Goal: Transaction & Acquisition: Book appointment/travel/reservation

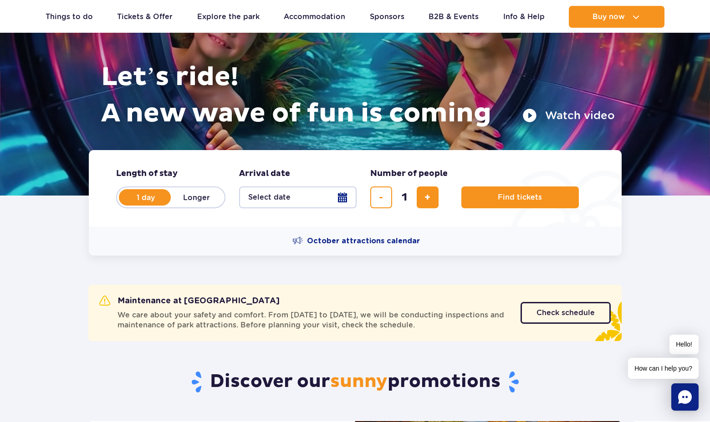
scroll to position [91, 0]
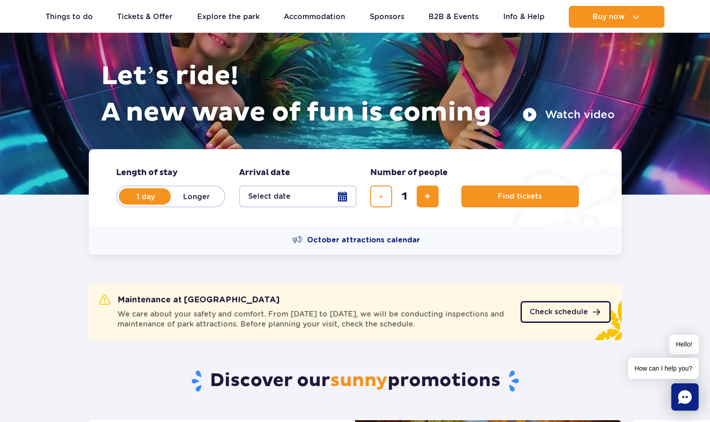
click at [578, 305] on link "Check schedule" at bounding box center [565, 312] width 90 height 22
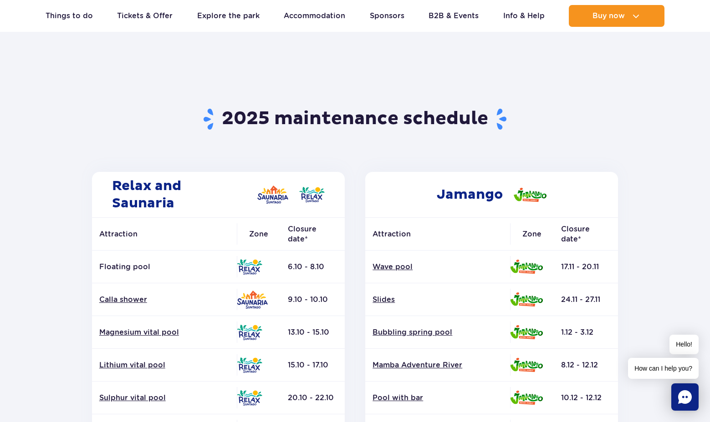
scroll to position [18, 0]
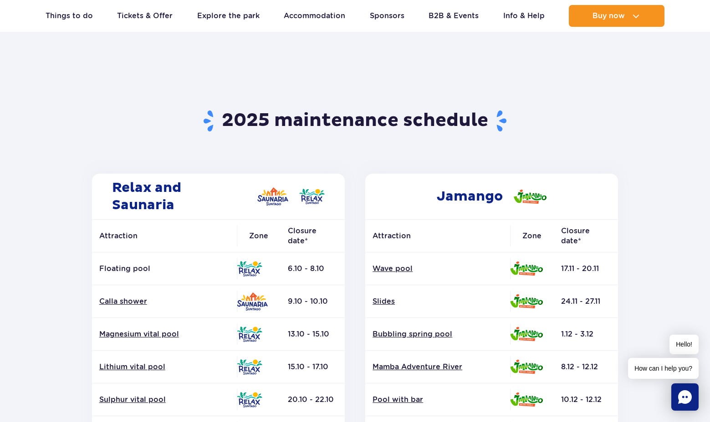
click at [355, 207] on div "Jamango Attraction Zone Closure date* Wave pool Slides Bubbling spring pool" at bounding box center [492, 420] width 274 height 493
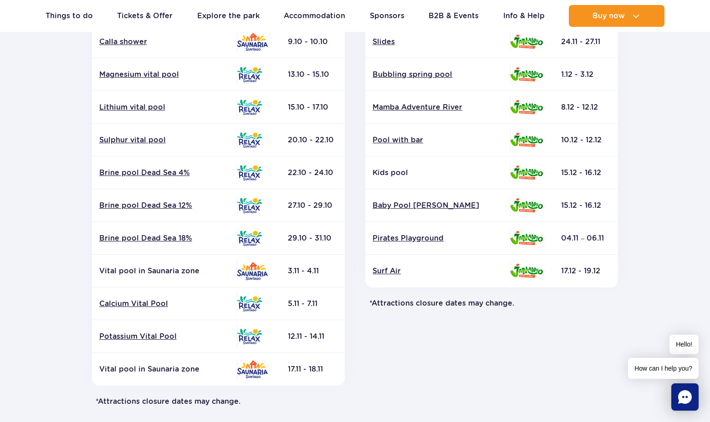
scroll to position [291, 0]
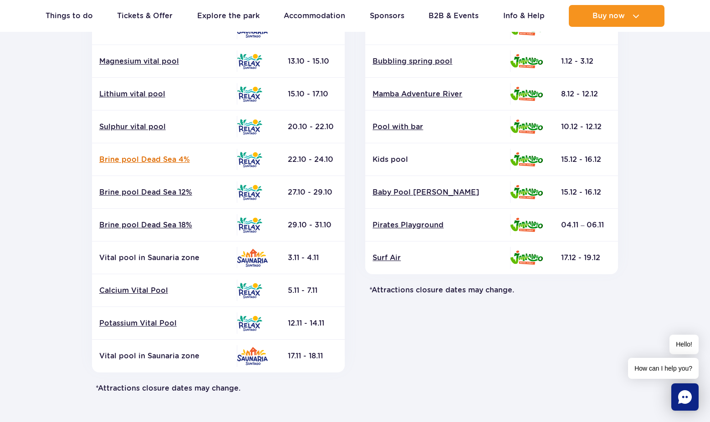
click at [142, 159] on link "Brine pool Dead Sea 4%" at bounding box center [164, 160] width 130 height 10
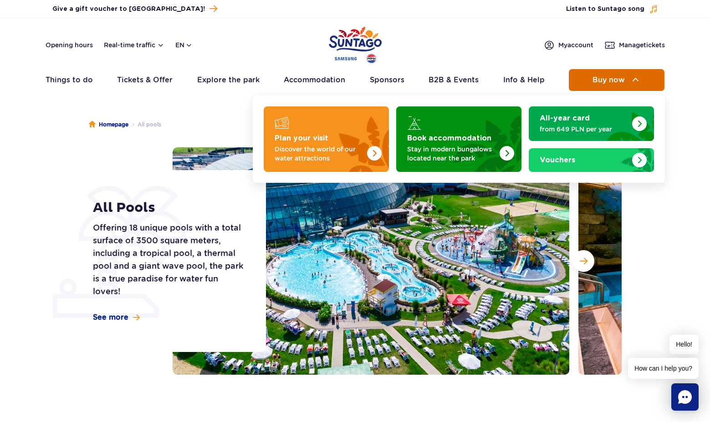
click at [618, 81] on span "Buy now" at bounding box center [608, 80] width 32 height 8
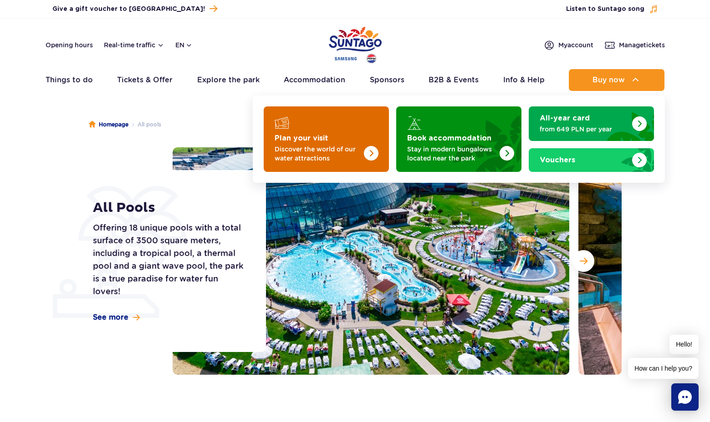
click at [345, 137] on img "Plan your visit" at bounding box center [352, 136] width 72 height 71
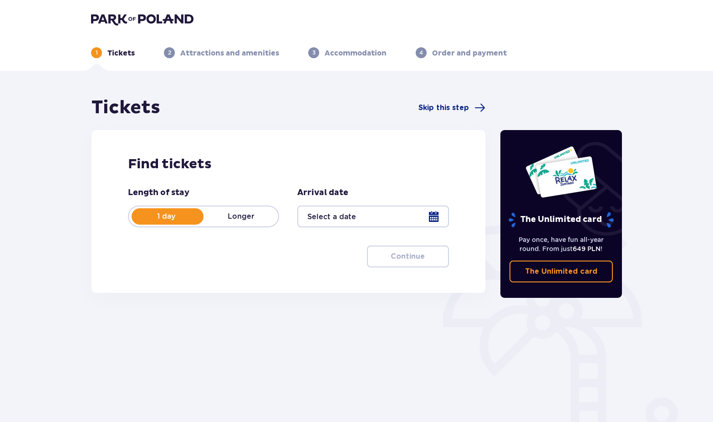
click at [398, 222] on div at bounding box center [372, 217] width 151 height 22
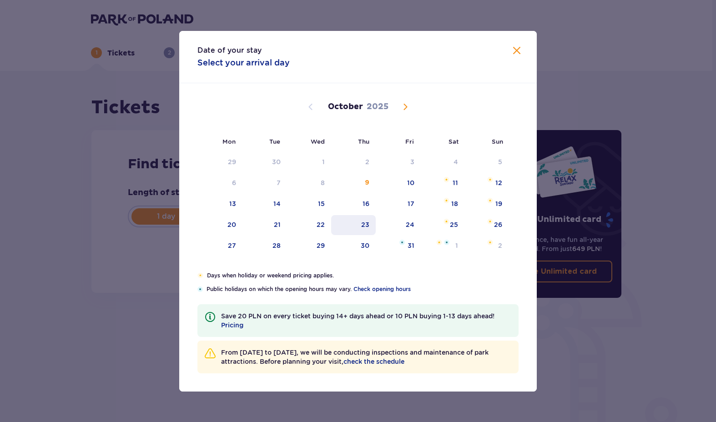
click at [373, 226] on div "23" at bounding box center [353, 225] width 45 height 20
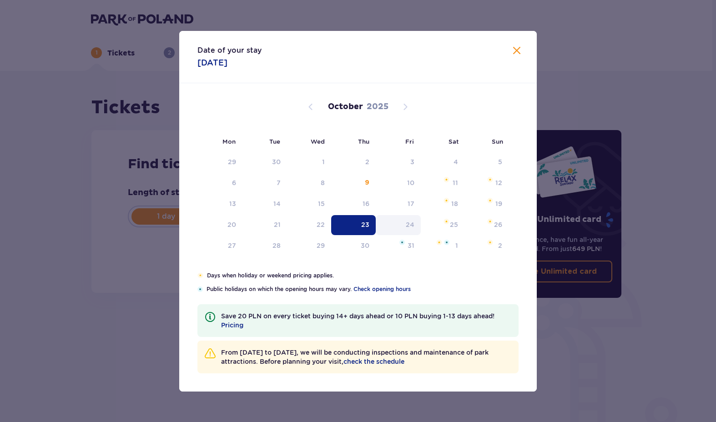
type input "[DATE]"
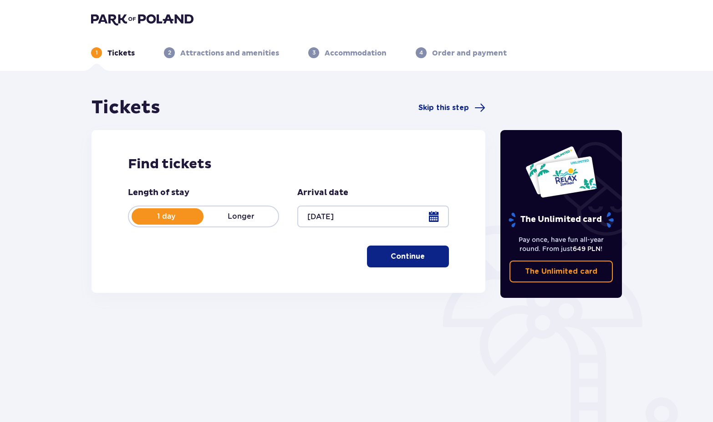
click at [415, 253] on p "Continue" at bounding box center [408, 257] width 34 height 10
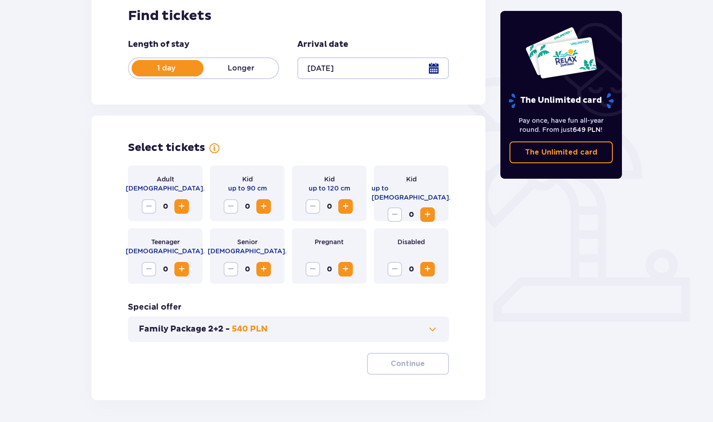
scroll to position [181, 0]
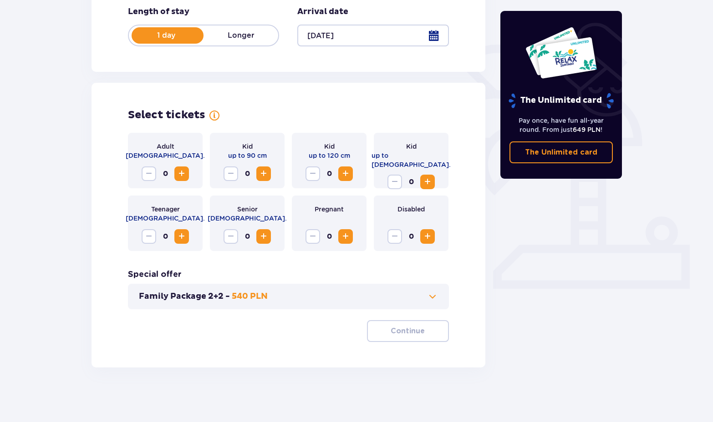
click at [183, 173] on span "Increase" at bounding box center [181, 173] width 11 height 11
click at [407, 328] on p "Continue" at bounding box center [408, 331] width 34 height 10
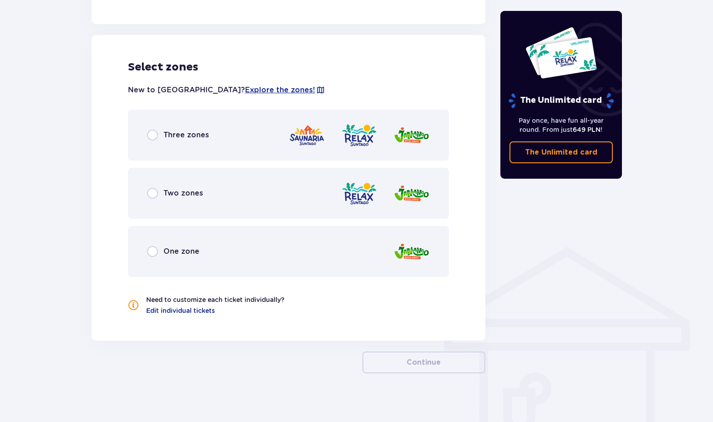
scroll to position [498, 0]
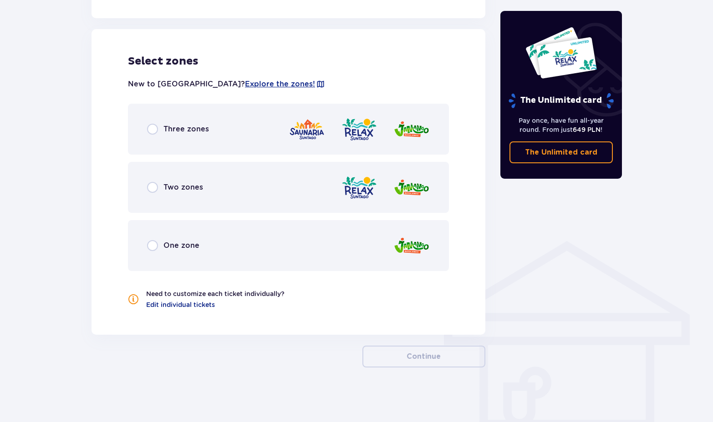
click at [151, 127] on input "radio" at bounding box center [152, 129] width 11 height 11
radio input "true"
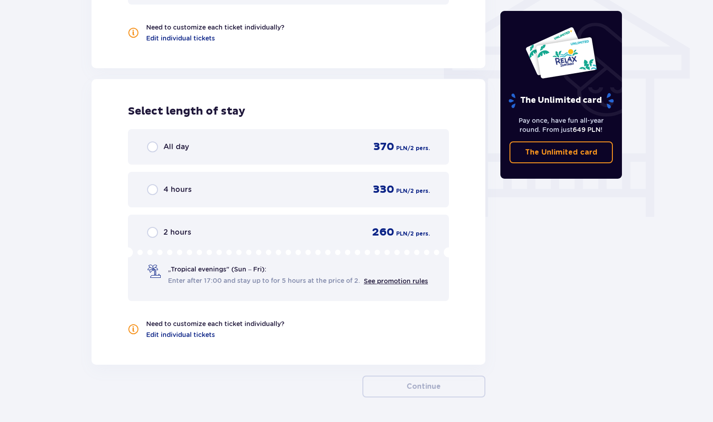
scroll to position [795, 0]
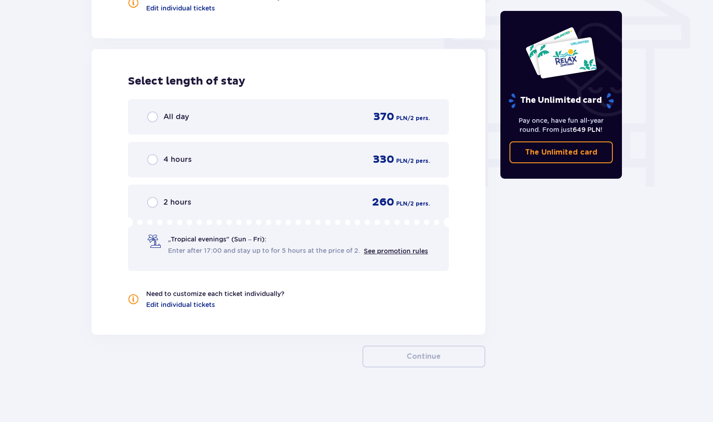
click at [153, 116] on input "radio" at bounding box center [152, 117] width 11 height 11
radio input "true"
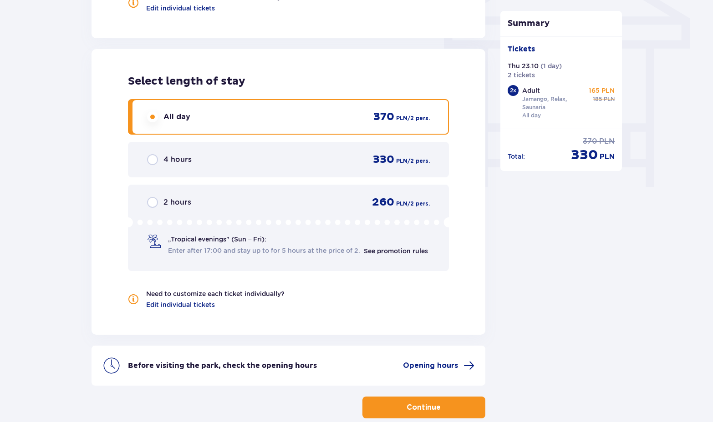
click at [147, 154] on input "radio" at bounding box center [152, 159] width 11 height 11
radio input "true"
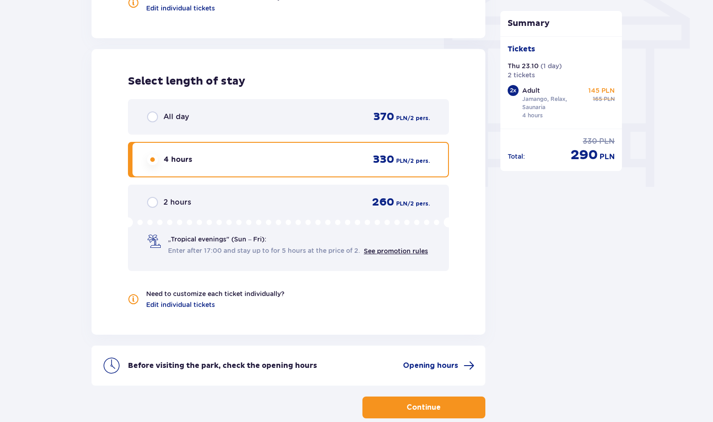
click at [147, 197] on input "radio" at bounding box center [152, 202] width 11 height 11
radio input "true"
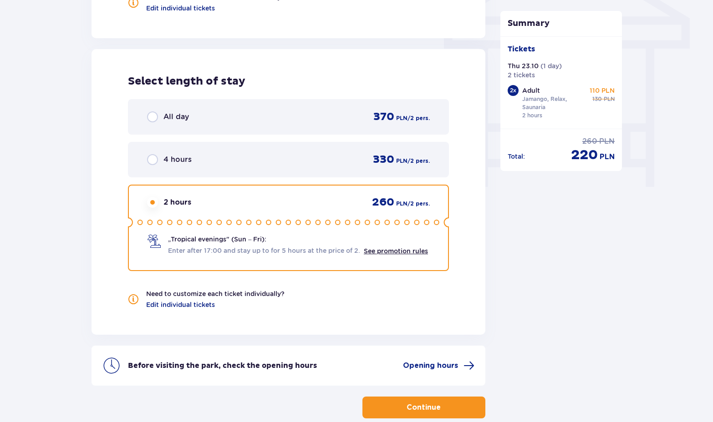
click at [147, 154] on input "radio" at bounding box center [152, 159] width 11 height 11
radio input "true"
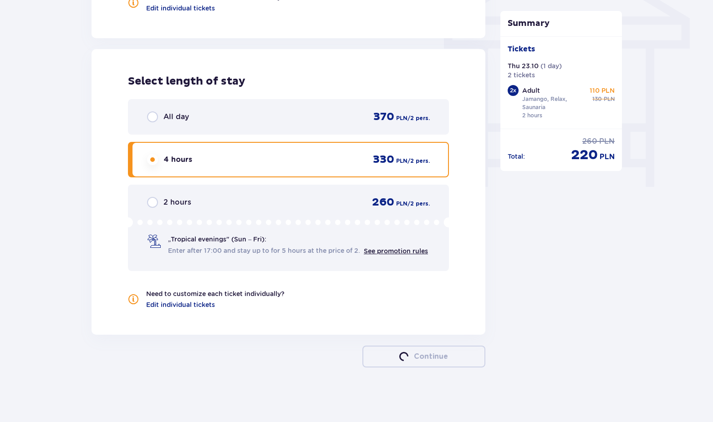
click at [147, 112] on input "radio" at bounding box center [152, 117] width 11 height 11
radio input "true"
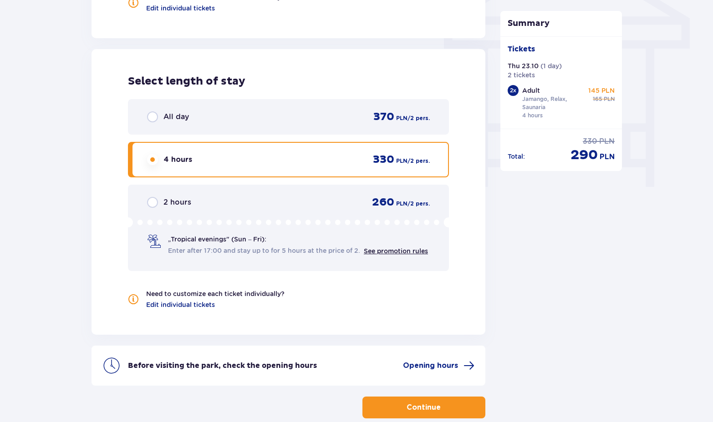
click at [148, 116] on input "radio" at bounding box center [152, 117] width 11 height 11
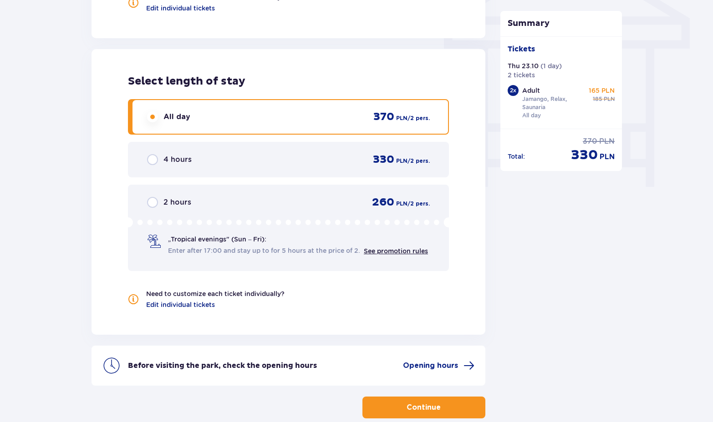
click at [472, 183] on div "Select length of stay All day 370 PLN / 2 pers. 4 hours 330 PLN / 2 pers. 2 hou…" at bounding box center [288, 192] width 394 height 286
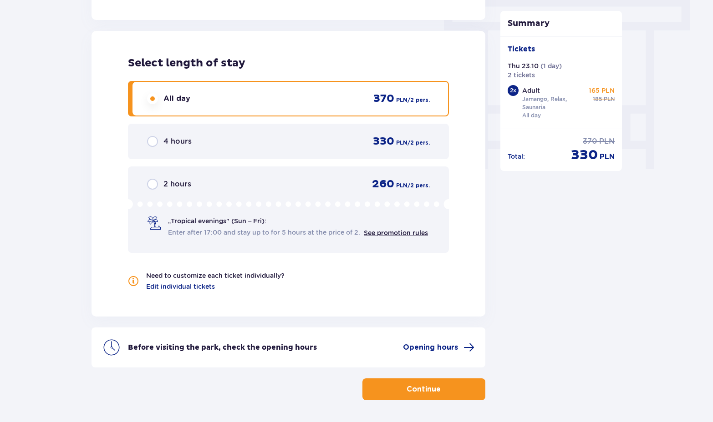
scroll to position [831, 0]
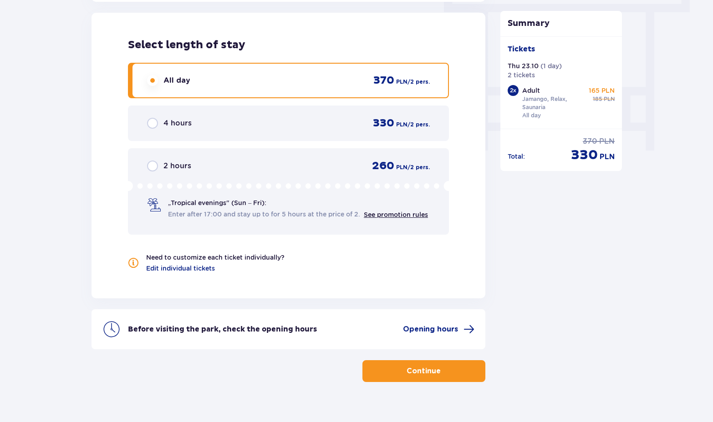
click at [464, 184] on div "Select length of stay All day 370 PLN / 2 pers. 4 hours 330 PLN / 2 pers. 2 hou…" at bounding box center [288, 156] width 394 height 286
click at [469, 102] on div "Select length of stay All day 370 PLN / 2 pers. 4 hours 330 PLN / 2 pers. 2 hou…" at bounding box center [288, 156] width 394 height 286
click at [433, 367] on p "Continue" at bounding box center [423, 371] width 34 height 10
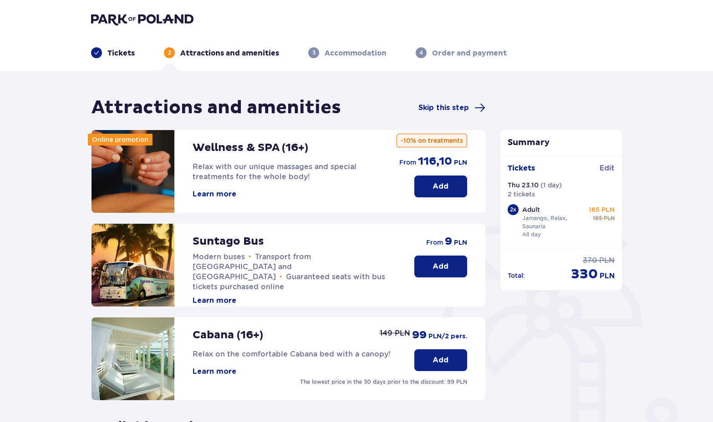
click at [491, 194] on div "Attractions and amenities Skip this step Online promotion Wellness & SPA (16+) …" at bounding box center [288, 329] width 408 height 466
click at [450, 108] on span "Skip this step" at bounding box center [443, 108] width 51 height 10
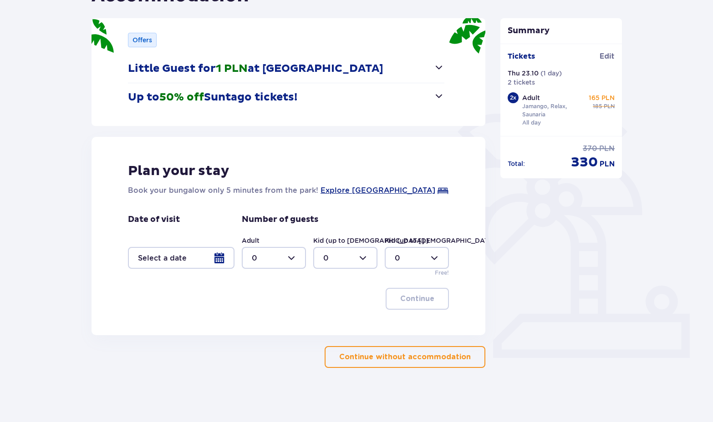
scroll to position [112, 0]
click at [213, 255] on div at bounding box center [181, 258] width 107 height 22
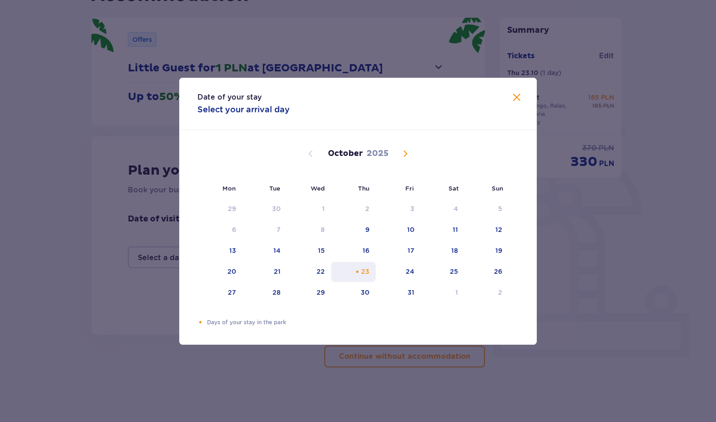
click at [360, 271] on div "Orange dot" at bounding box center [358, 272] width 6 height 6
click at [409, 276] on div "24" at bounding box center [410, 271] width 9 height 9
type input "[DATE] - [DATE]"
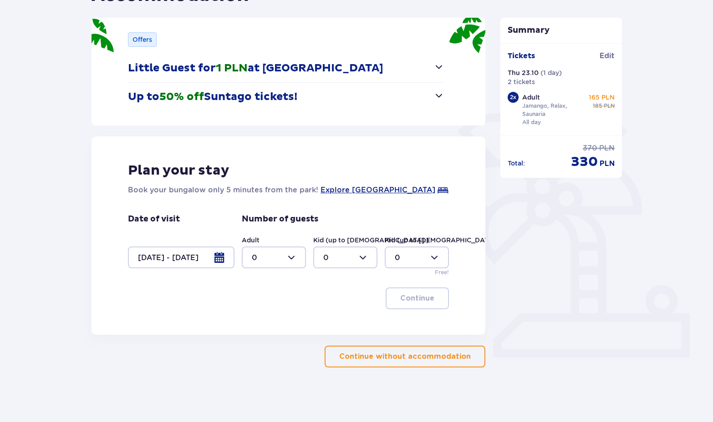
click at [292, 256] on div at bounding box center [274, 258] width 64 height 22
click at [266, 319] on div "2" at bounding box center [274, 324] width 44 height 10
type input "2"
click at [424, 294] on p "Continue" at bounding box center [417, 299] width 34 height 10
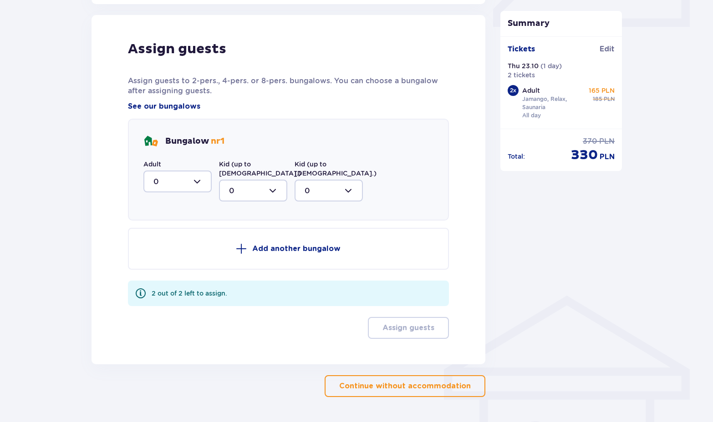
scroll to position [447, 0]
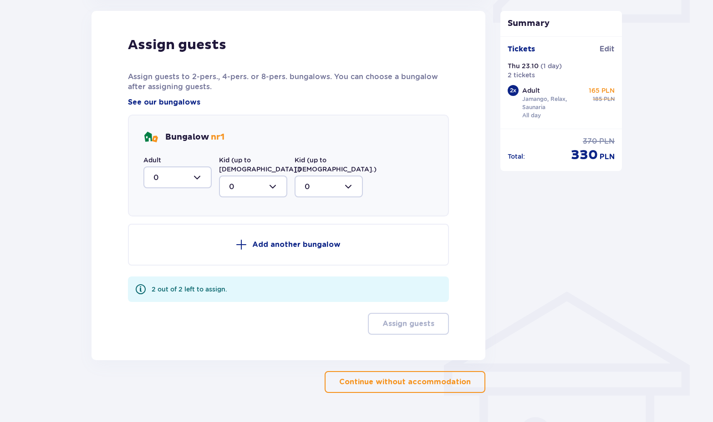
click at [198, 177] on div at bounding box center [177, 178] width 68 height 22
click at [175, 243] on div "2" at bounding box center [177, 244] width 48 height 10
type input "2"
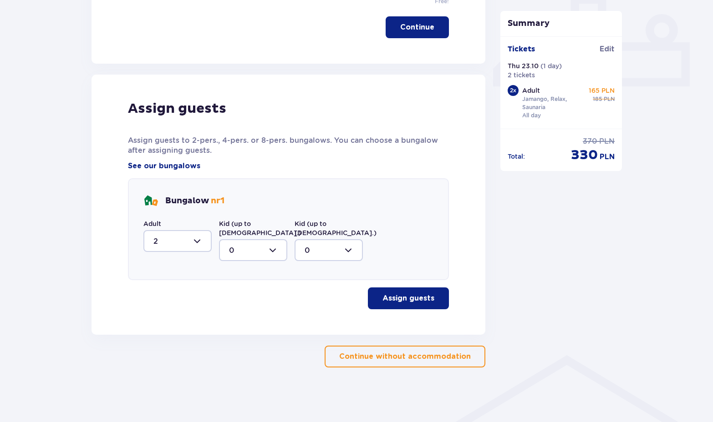
scroll to position [375, 0]
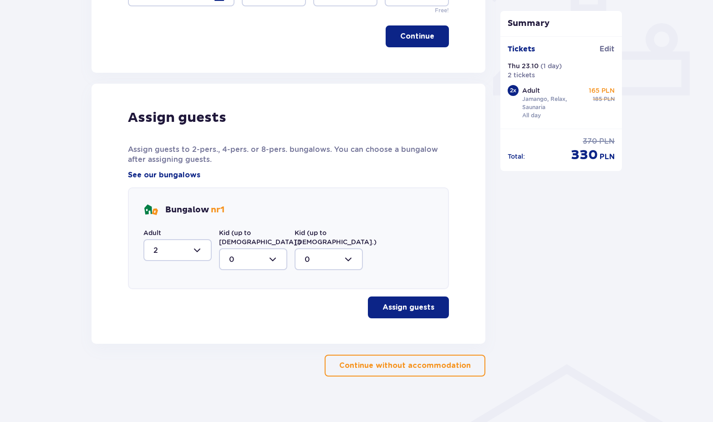
click at [412, 303] on p "Assign guests" at bounding box center [408, 308] width 52 height 10
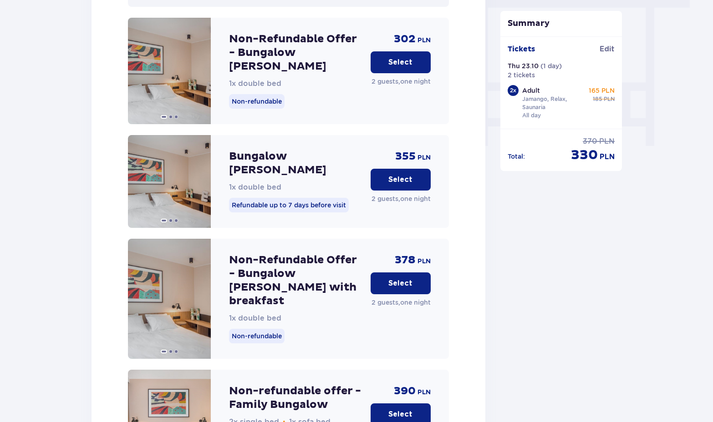
scroll to position [873, 0]
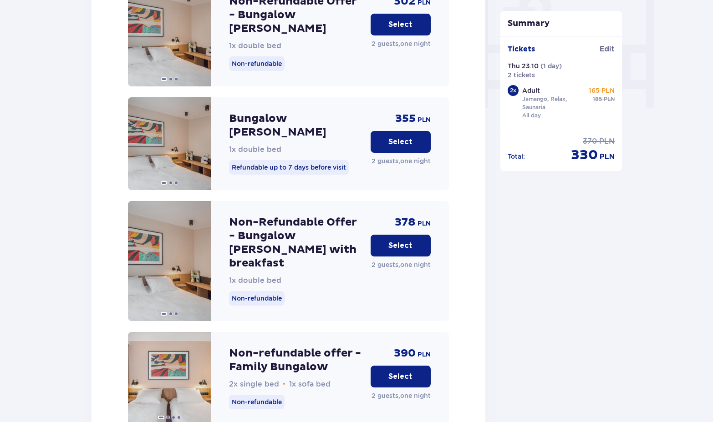
click at [404, 241] on p "Select" at bounding box center [400, 246] width 24 height 10
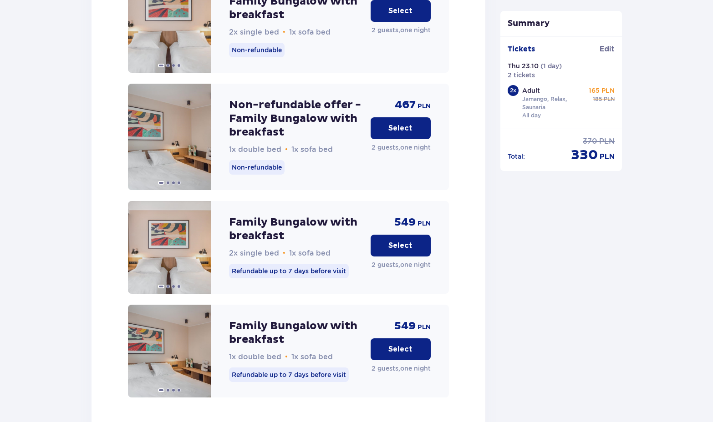
scroll to position [1812, 0]
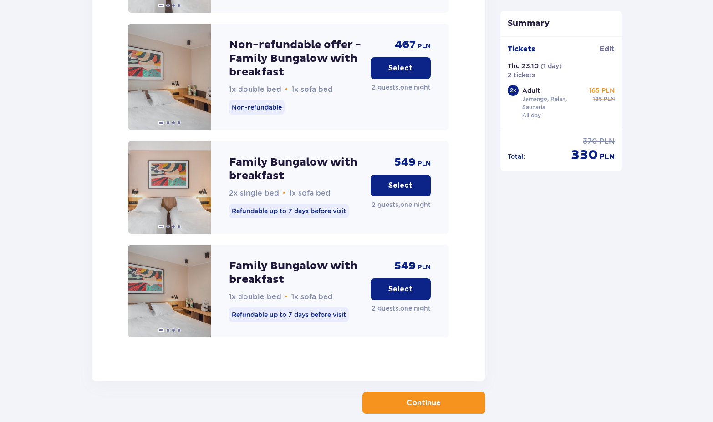
click at [423, 392] on button "Continue" at bounding box center [423, 403] width 123 height 22
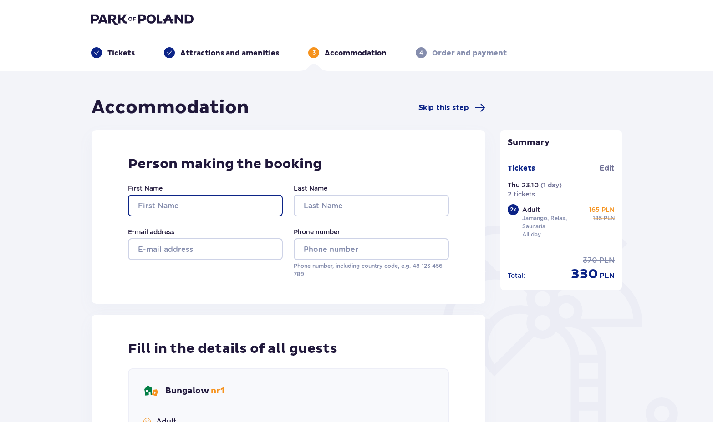
click at [220, 210] on input "First Name" at bounding box center [205, 206] width 155 height 22
type input "Māris"
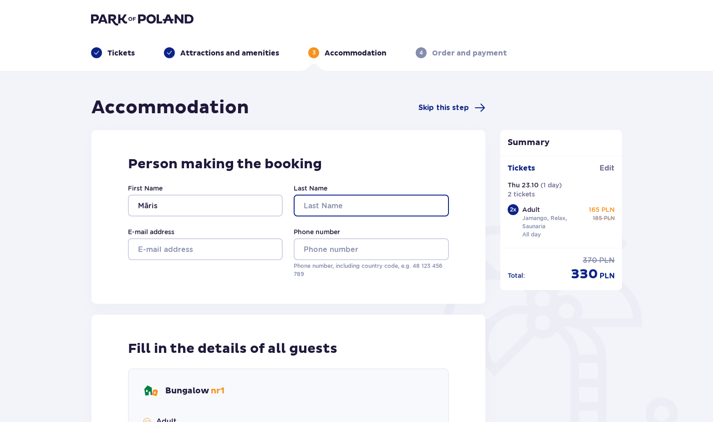
type input "[PERSON_NAME]"
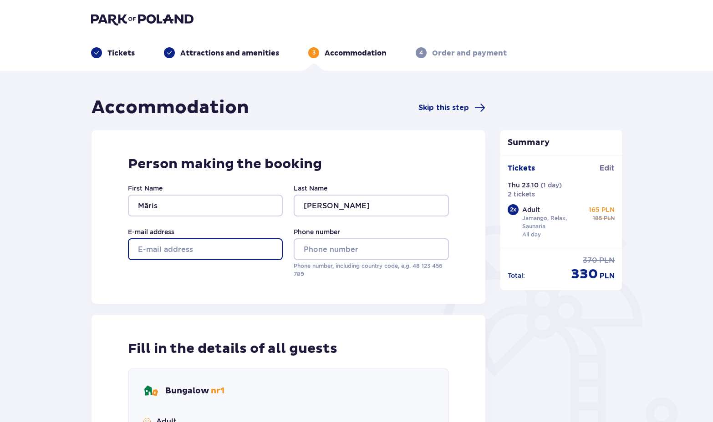
type input "[EMAIL_ADDRESS][DOMAIN_NAME]"
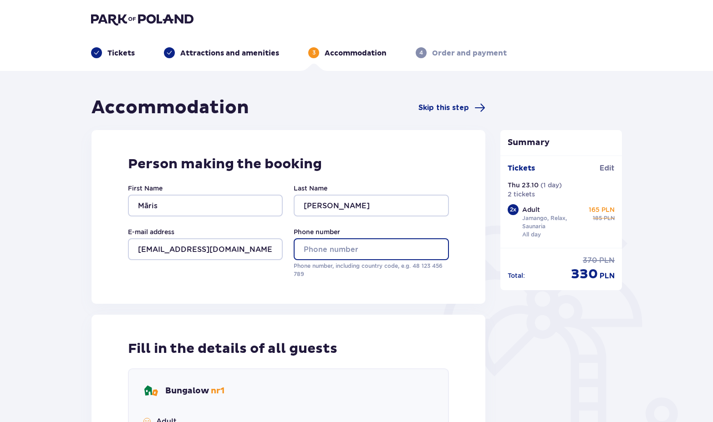
type input "26576892"
type input "Māris"
type input "[PERSON_NAME]"
type input "Māris"
type input "[PERSON_NAME]"
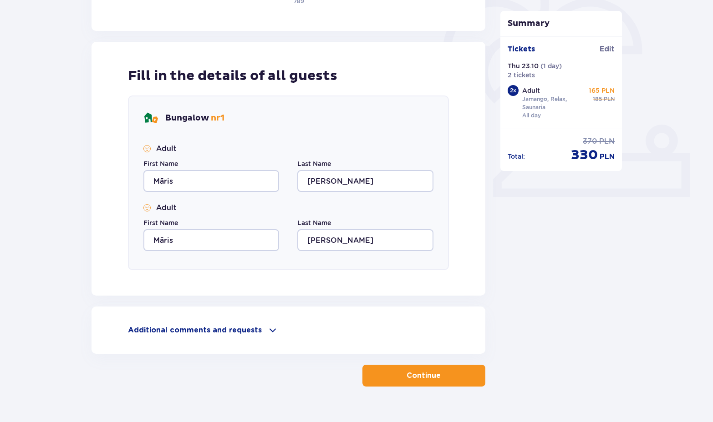
scroll to position [291, 0]
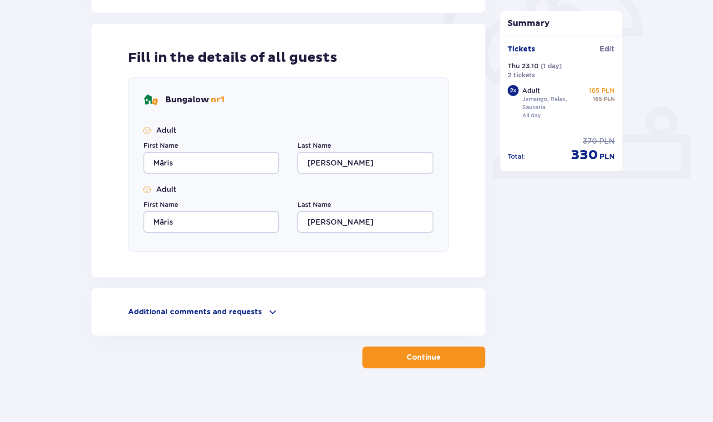
click at [441, 355] on span "button" at bounding box center [442, 357] width 11 height 11
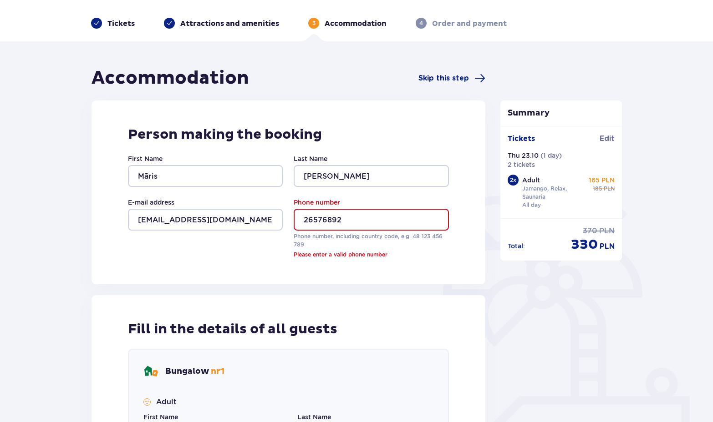
scroll to position [29, 0]
click at [303, 220] on input "26576892" at bounding box center [371, 220] width 155 height 22
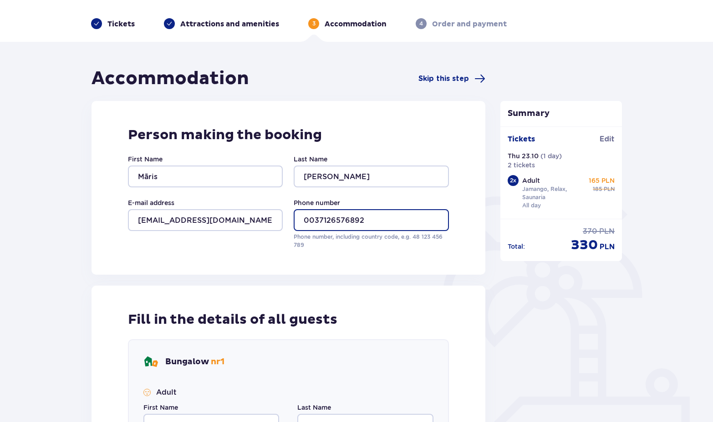
type input "0037126576892"
click at [474, 276] on div "Accommodation Skip this step Person making the booking First Name [PERSON_NAME]…" at bounding box center [288, 348] width 394 height 563
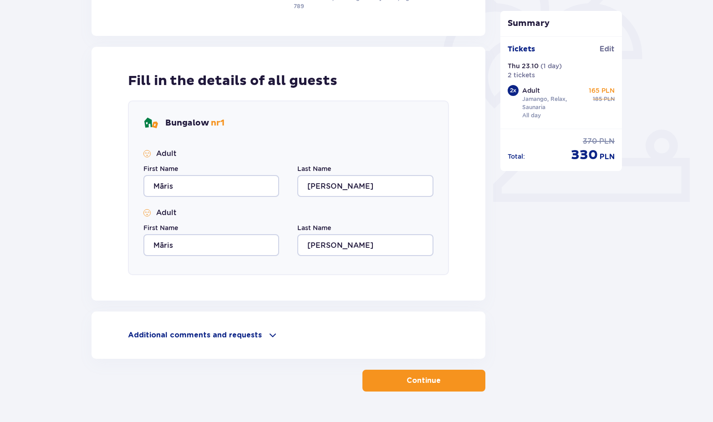
scroll to position [292, 0]
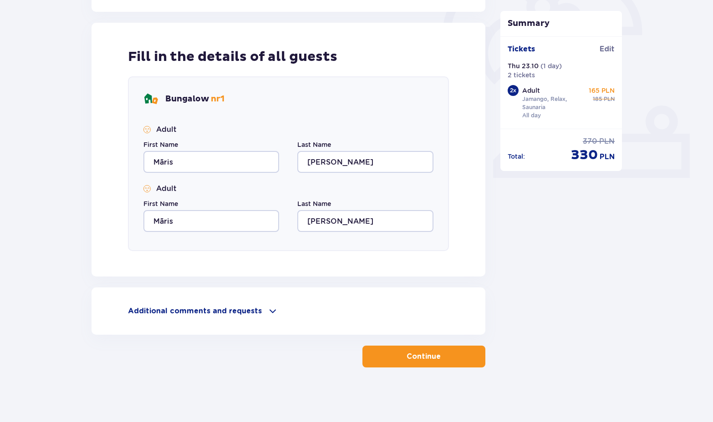
click at [419, 356] on p "Continue" at bounding box center [423, 357] width 34 height 10
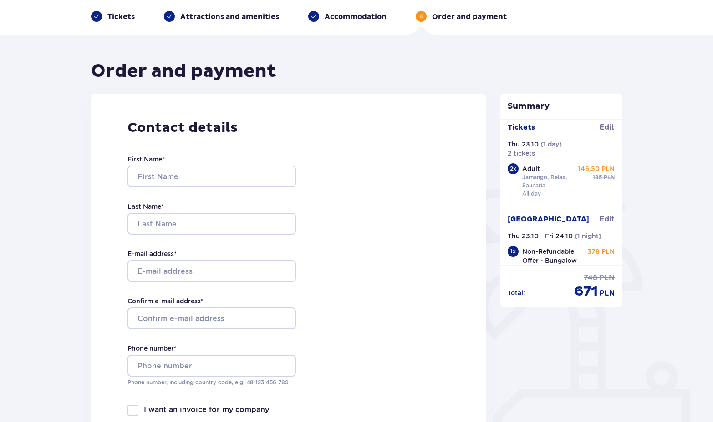
scroll to position [4, 0]
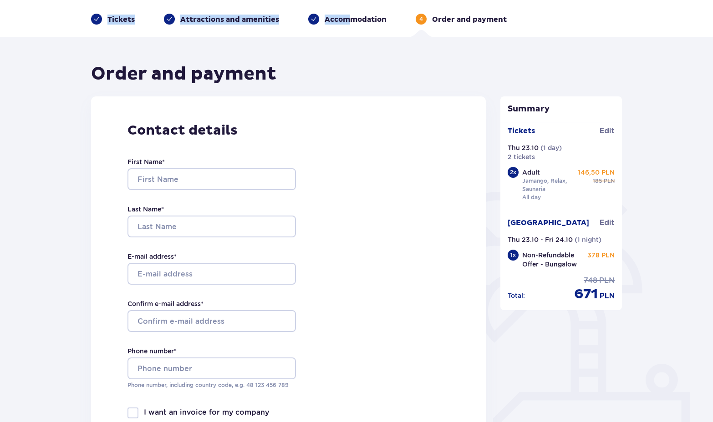
drag, startPoint x: 349, startPoint y: 7, endPoint x: 395, endPoint y: 5, distance: 46.0
click at [395, 5] on header "Tickets Attractions and amenities Accommodation 4 Order and payment" at bounding box center [356, 1] width 713 height 71
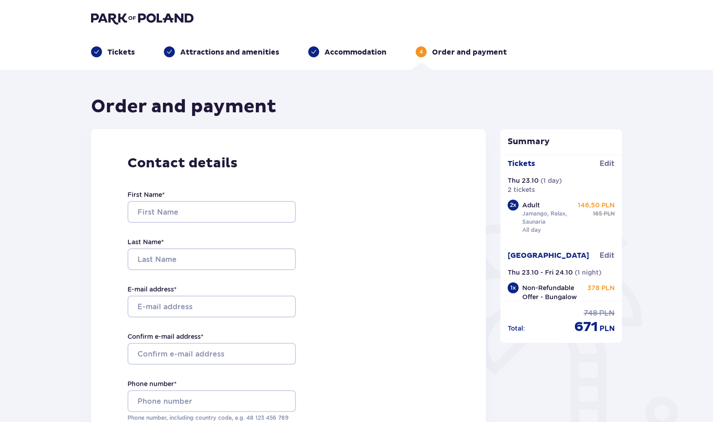
drag, startPoint x: 395, startPoint y: 5, endPoint x: 501, endPoint y: 90, distance: 135.8
click at [606, 162] on span "Edit" at bounding box center [606, 164] width 15 height 10
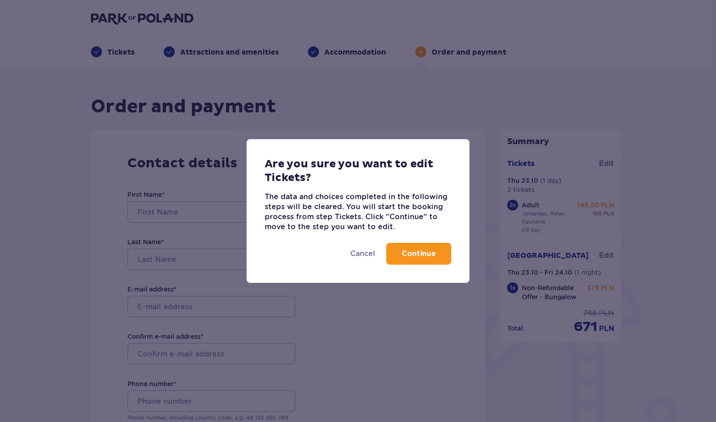
click at [416, 258] on p "Continue" at bounding box center [419, 254] width 34 height 10
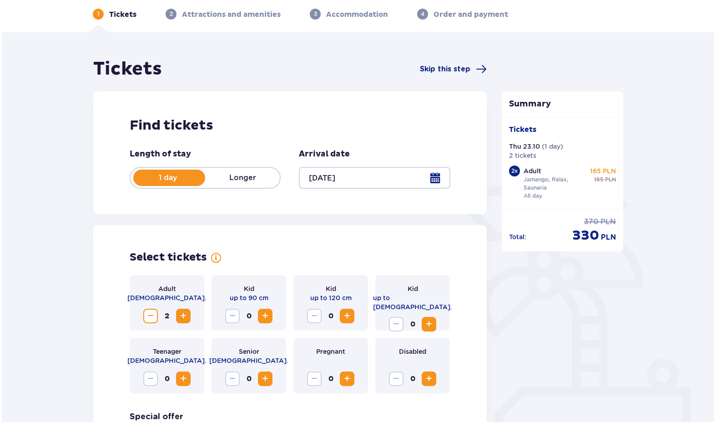
scroll to position [36, 0]
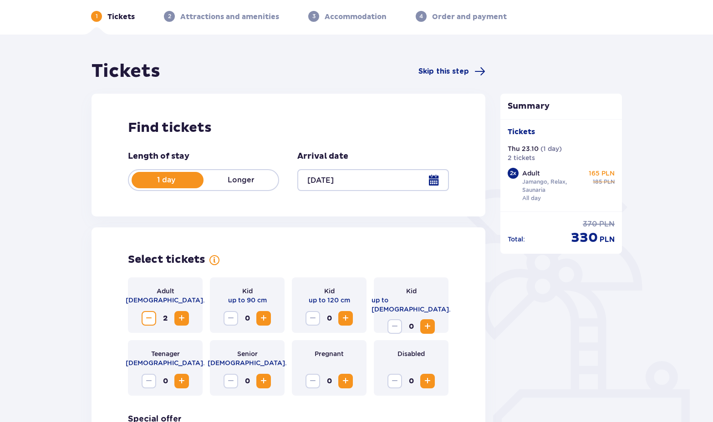
click at [338, 178] on div at bounding box center [372, 180] width 151 height 22
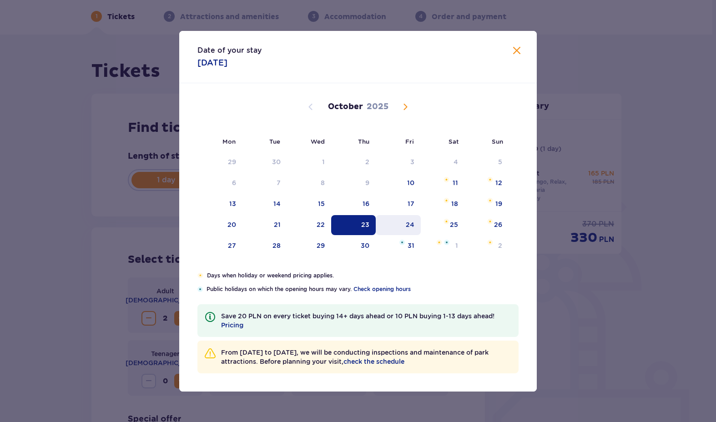
click at [411, 228] on div "24" at bounding box center [410, 224] width 9 height 9
type input "[DATE]"
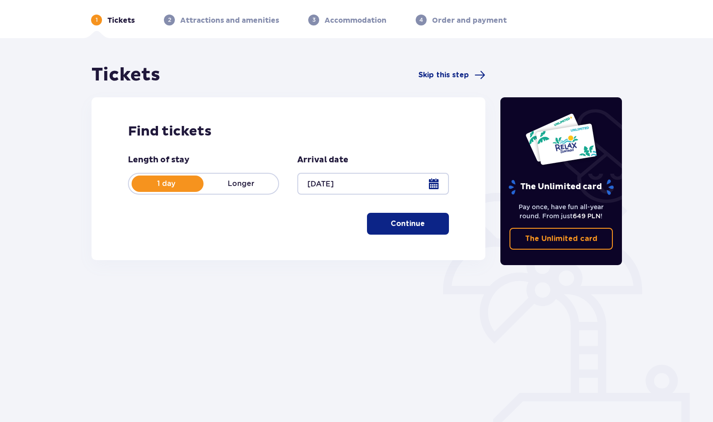
scroll to position [34, 0]
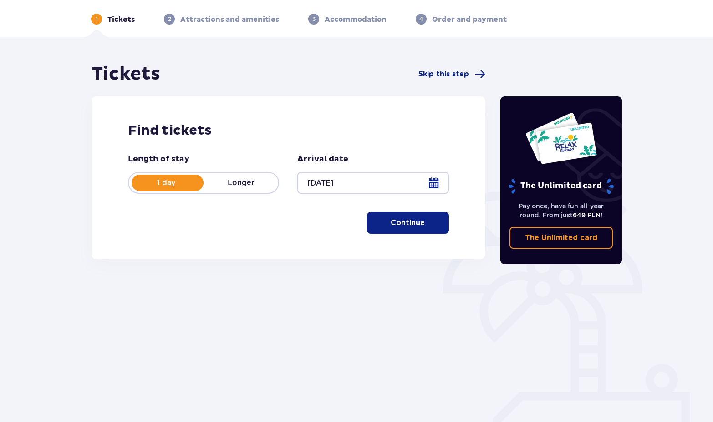
click at [407, 225] on p "Continue" at bounding box center [408, 223] width 34 height 10
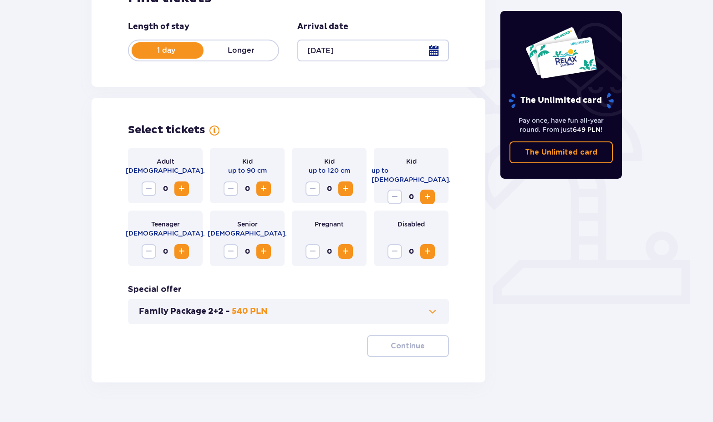
scroll to position [181, 0]
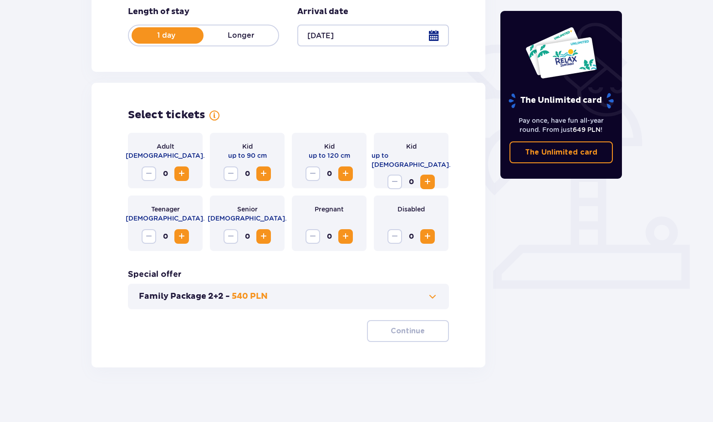
click at [183, 173] on span "Increase" at bounding box center [181, 173] width 11 height 11
click at [425, 330] on span "button" at bounding box center [426, 331] width 11 height 11
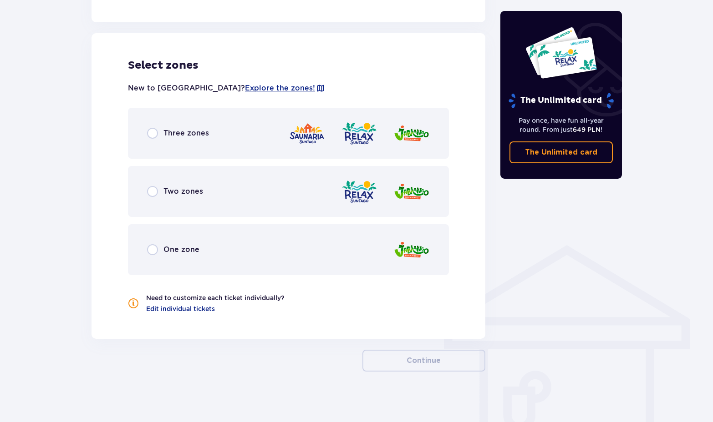
scroll to position [498, 0]
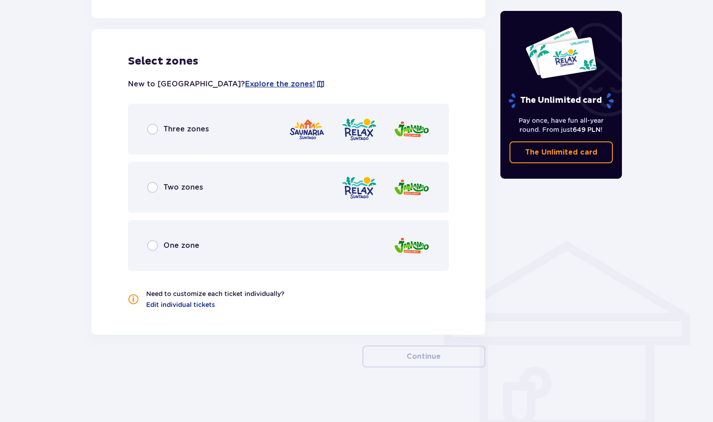
click at [181, 127] on span "Three zones" at bounding box center [186, 129] width 46 height 10
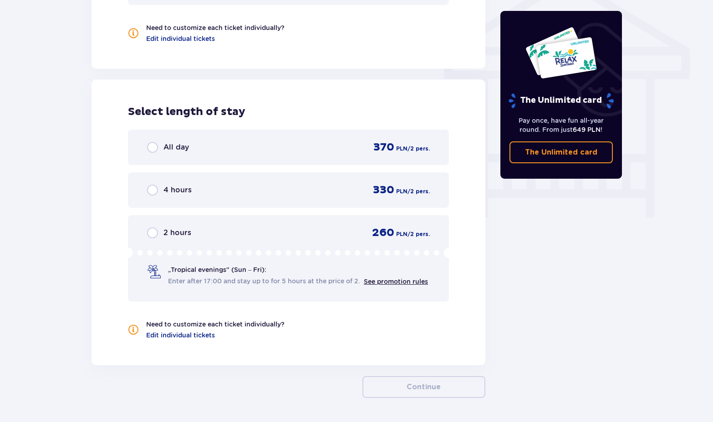
scroll to position [795, 0]
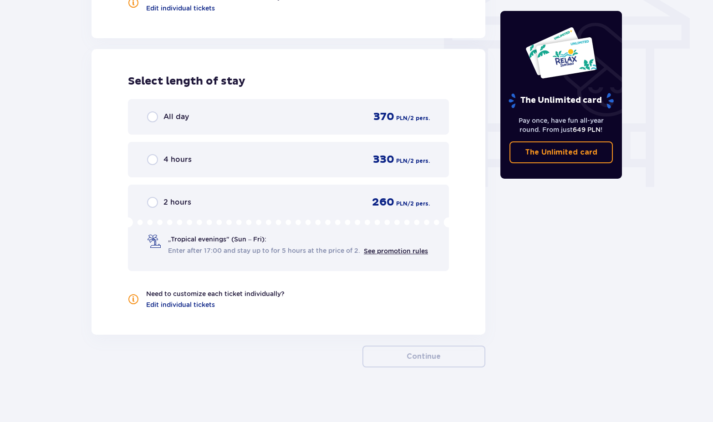
click at [179, 117] on span "All day" at bounding box center [175, 117] width 25 height 10
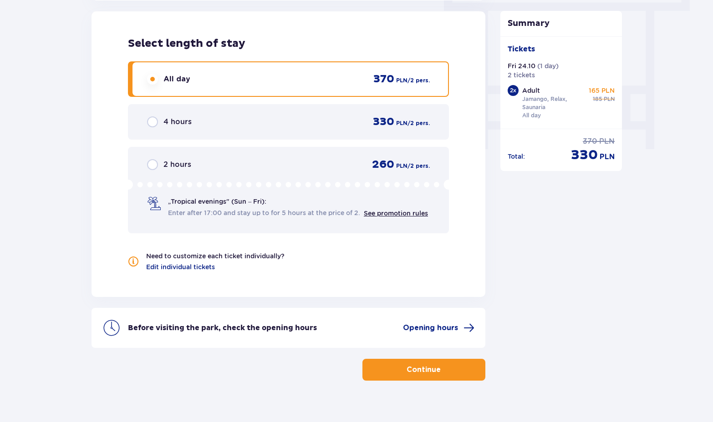
scroll to position [846, 0]
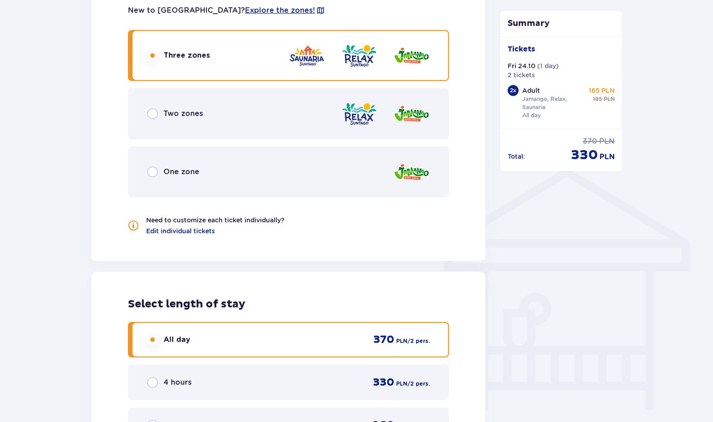
scroll to position [573, 0]
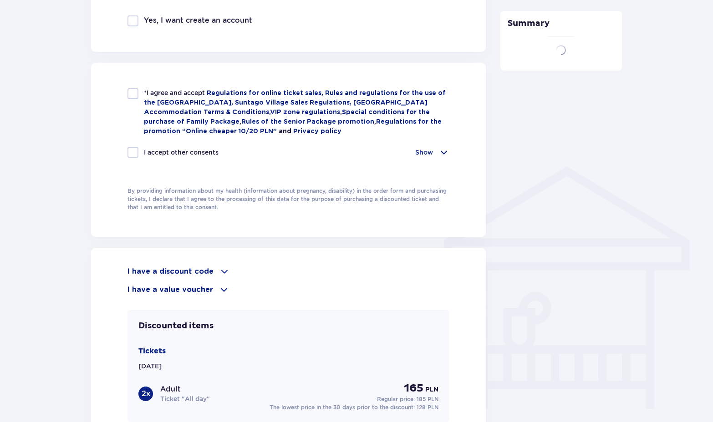
scroll to position [1, 0]
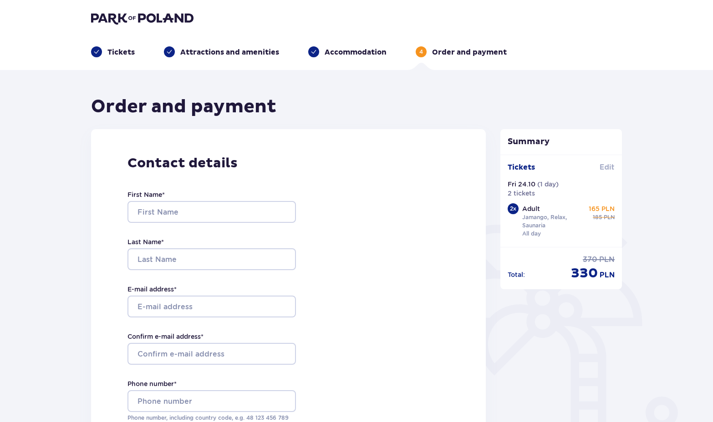
click at [607, 164] on span "Edit" at bounding box center [606, 167] width 15 height 10
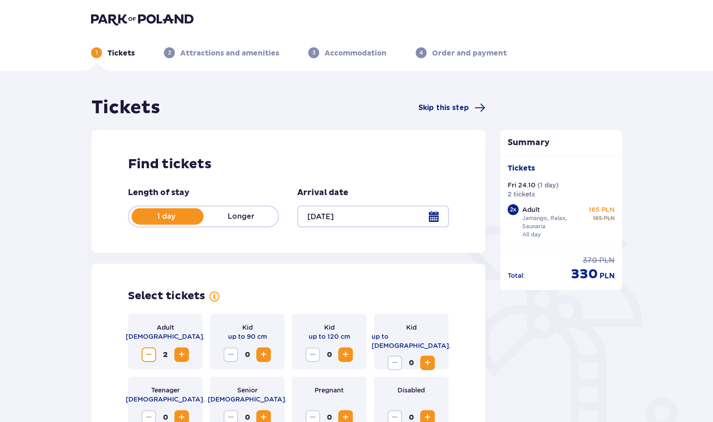
click at [351, 218] on div at bounding box center [372, 217] width 151 height 22
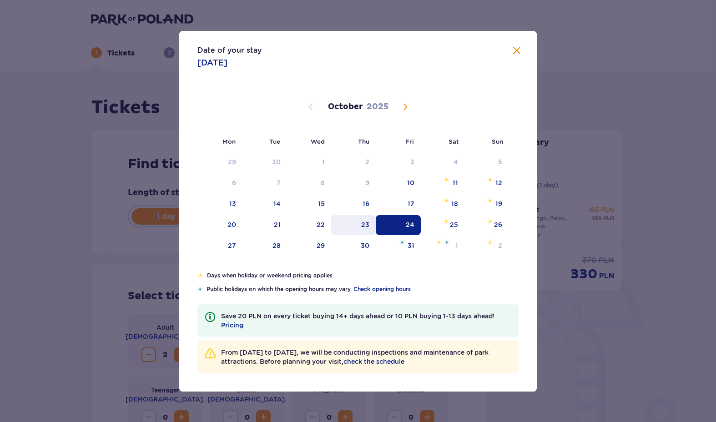
click at [357, 224] on div "23" at bounding box center [353, 225] width 45 height 20
type input "[DATE]"
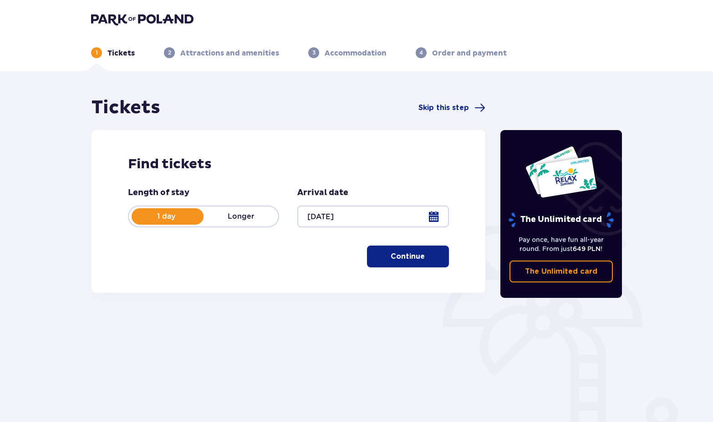
click at [403, 257] on p "Continue" at bounding box center [408, 257] width 34 height 10
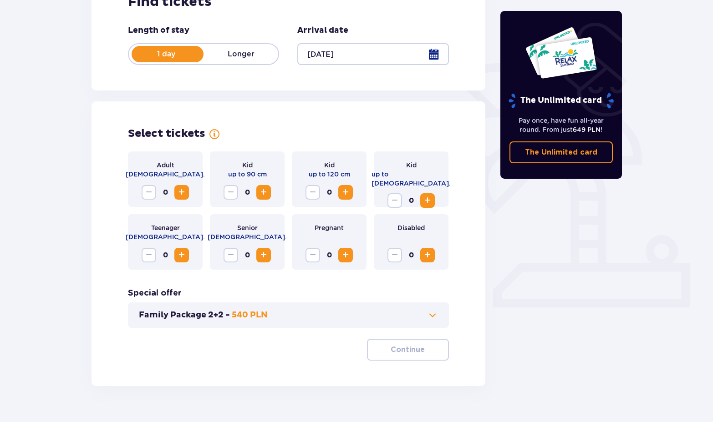
scroll to position [181, 0]
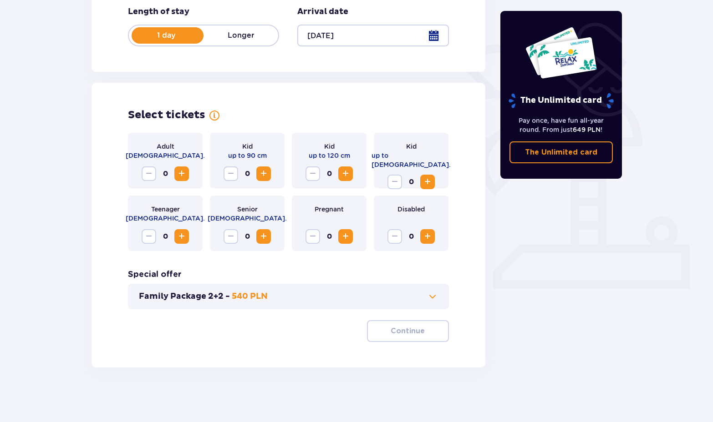
click at [181, 177] on span "Increase" at bounding box center [181, 173] width 11 height 11
click at [424, 337] on span "button" at bounding box center [426, 331] width 11 height 11
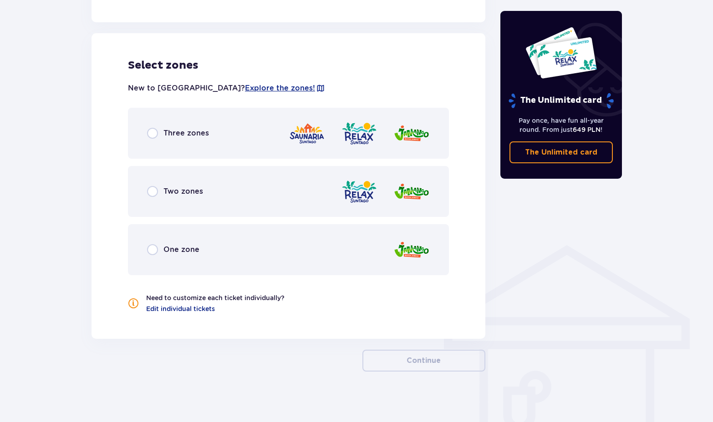
scroll to position [498, 0]
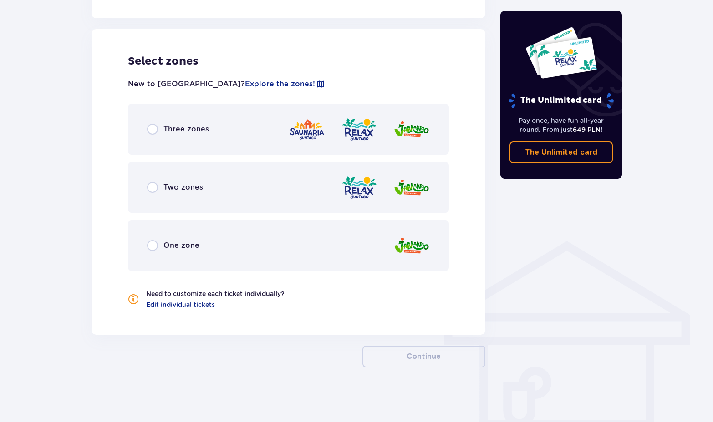
click at [237, 136] on div "Three zones" at bounding box center [288, 129] width 321 height 51
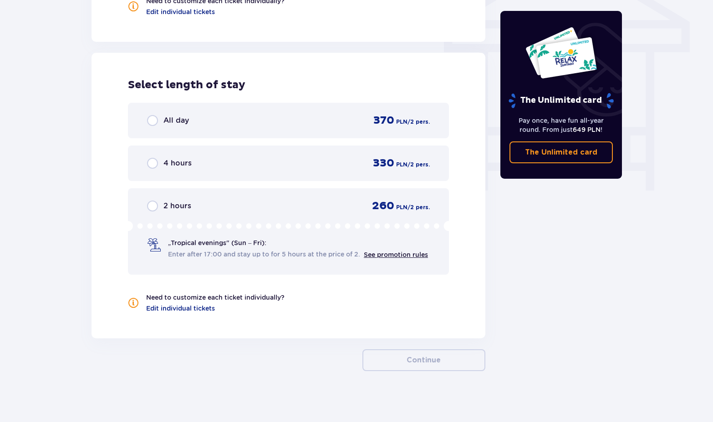
scroll to position [795, 0]
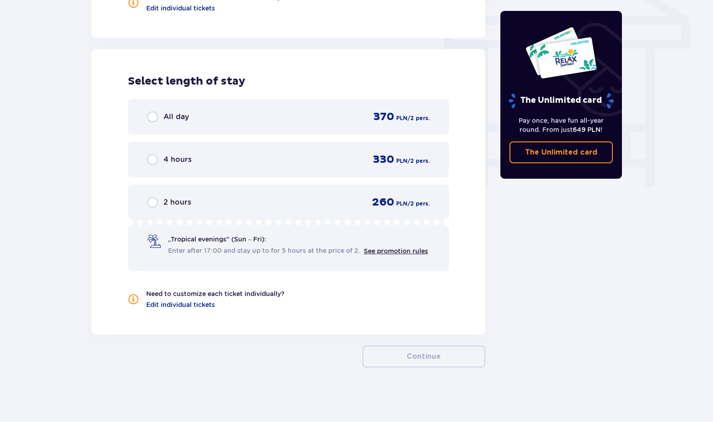
click at [247, 117] on div "All day 370 PLN / 2 pers." at bounding box center [288, 117] width 283 height 14
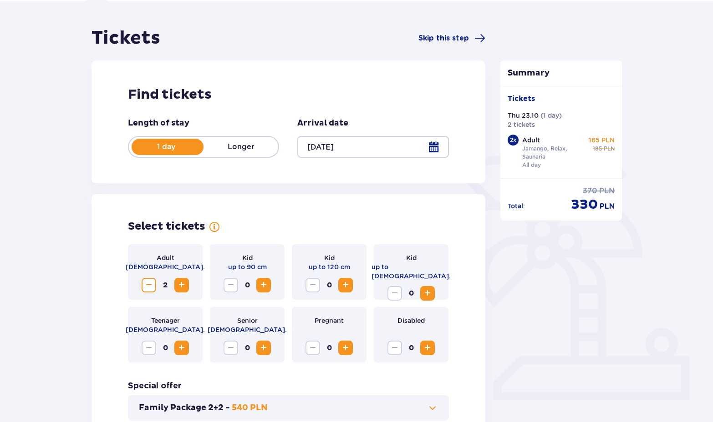
scroll to position [26, 0]
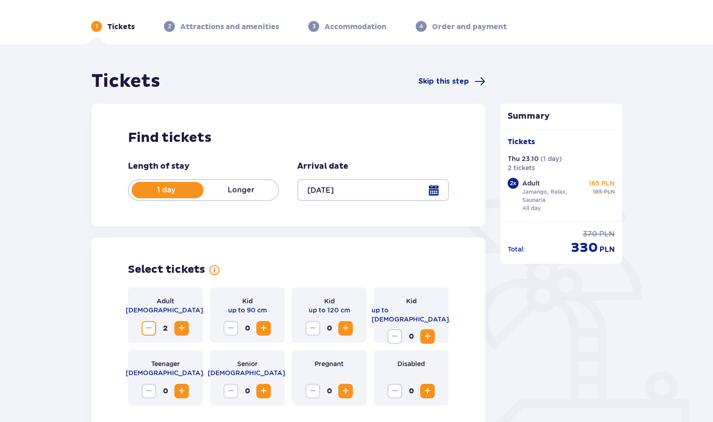
click at [371, 191] on div at bounding box center [372, 190] width 151 height 22
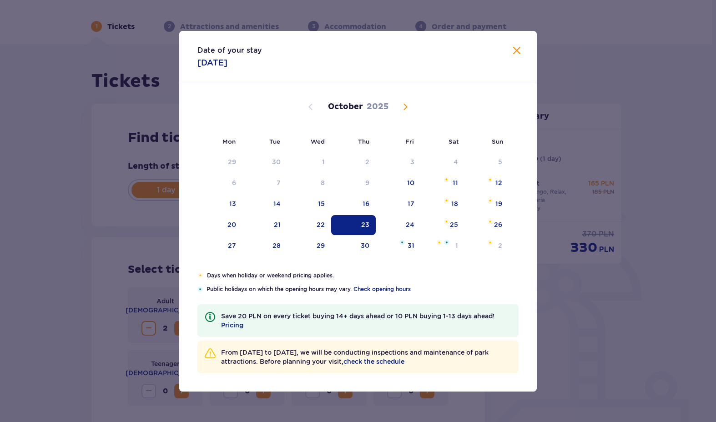
click at [363, 227] on div "23" at bounding box center [365, 224] width 8 height 9
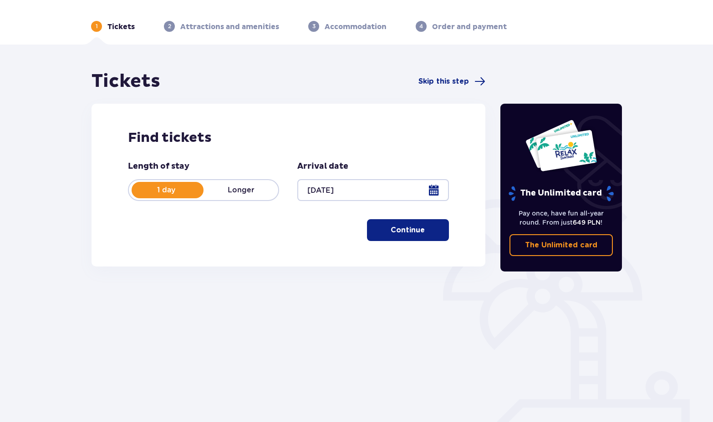
click at [240, 190] on p "Longer" at bounding box center [240, 190] width 75 height 10
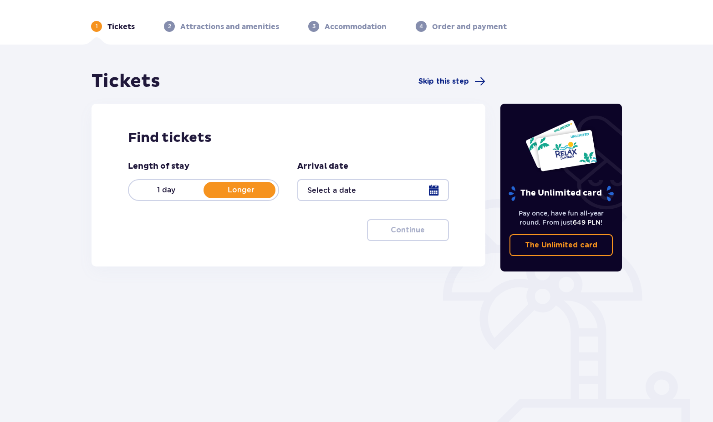
click at [336, 182] on div at bounding box center [372, 190] width 151 height 22
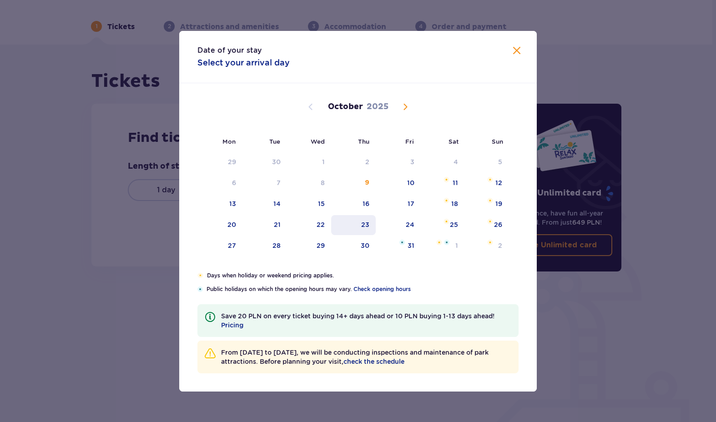
click at [370, 224] on div "23" at bounding box center [365, 224] width 8 height 9
click at [410, 228] on div "24" at bounding box center [410, 224] width 9 height 9
type input "[DATE] - [DATE]"
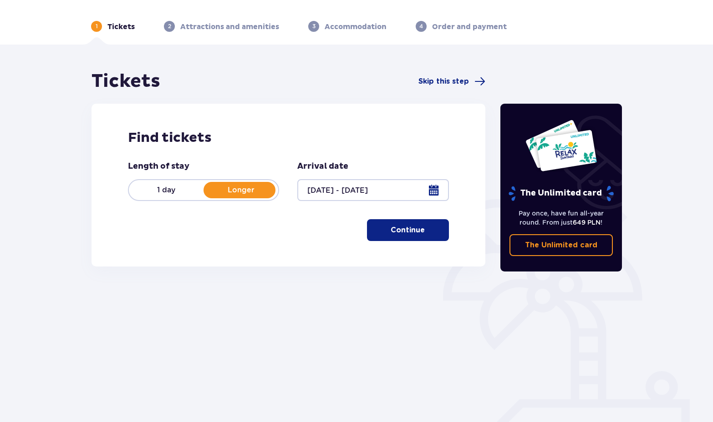
click at [409, 233] on p "Continue" at bounding box center [408, 230] width 34 height 10
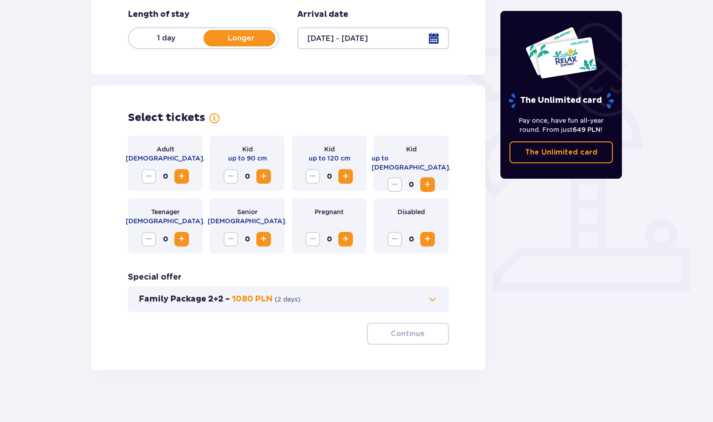
scroll to position [181, 0]
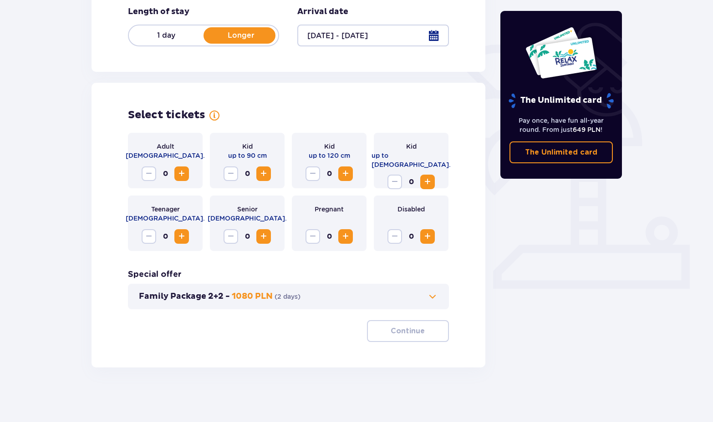
click at [181, 179] on span "Increase" at bounding box center [181, 173] width 11 height 11
click at [421, 334] on span "button" at bounding box center [426, 331] width 11 height 11
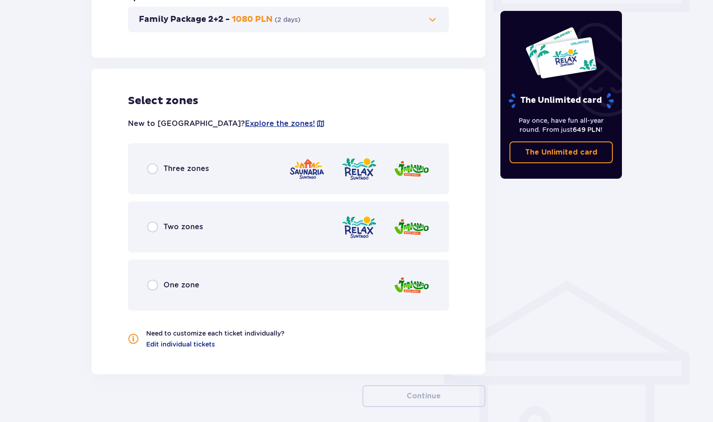
scroll to position [498, 0]
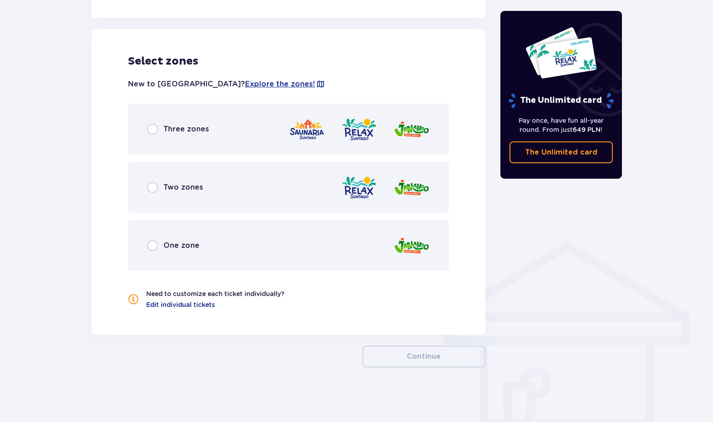
click at [183, 137] on div "Three zones" at bounding box center [288, 129] width 321 height 51
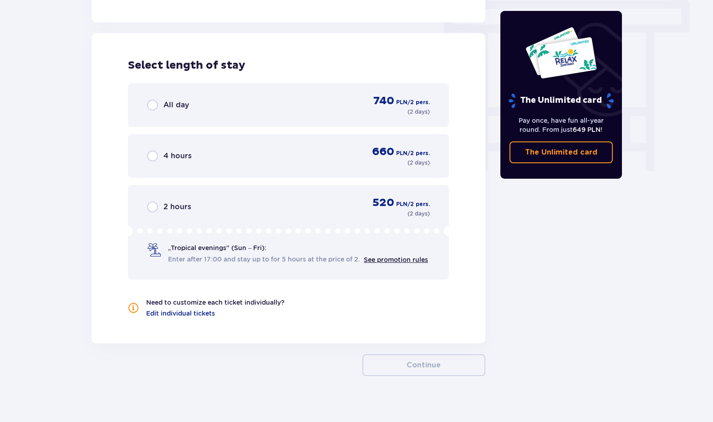
scroll to position [819, 0]
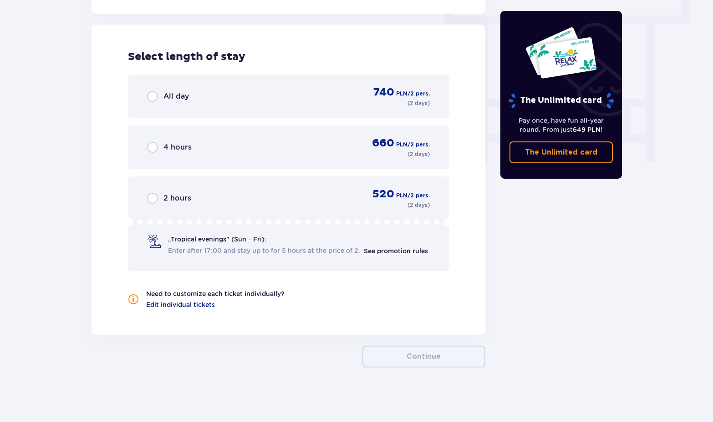
click at [167, 98] on span "All day" at bounding box center [175, 96] width 25 height 10
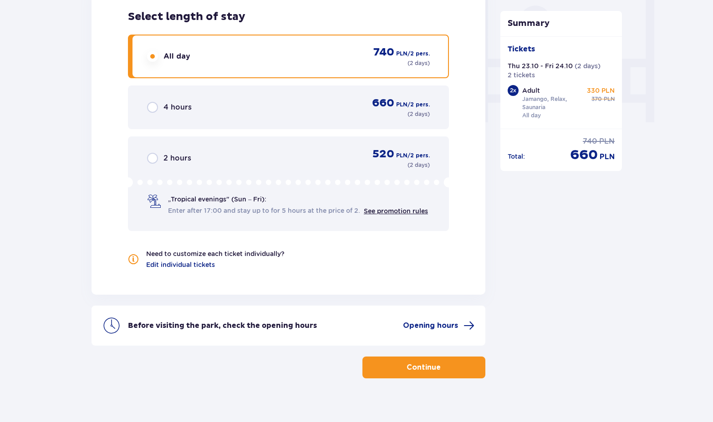
scroll to position [870, 0]
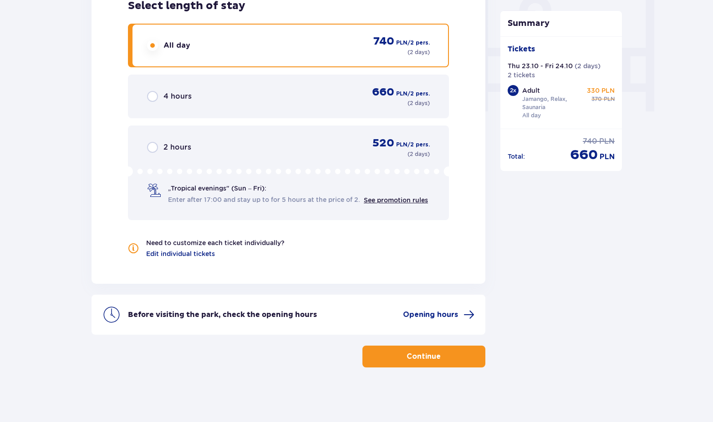
click at [431, 352] on p "Continue" at bounding box center [423, 357] width 34 height 10
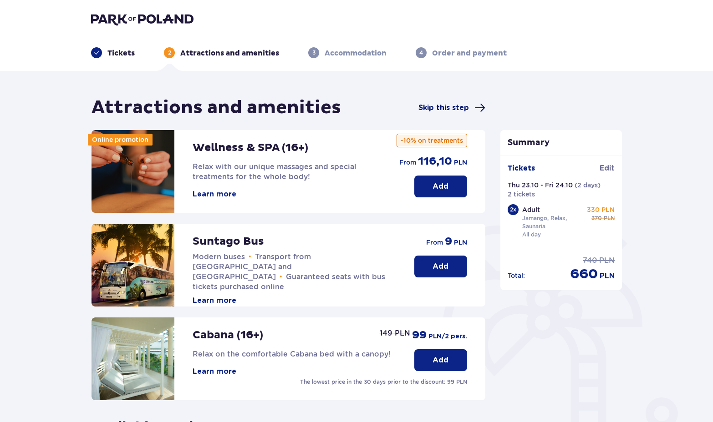
click at [445, 110] on span "Skip this step" at bounding box center [443, 108] width 51 height 10
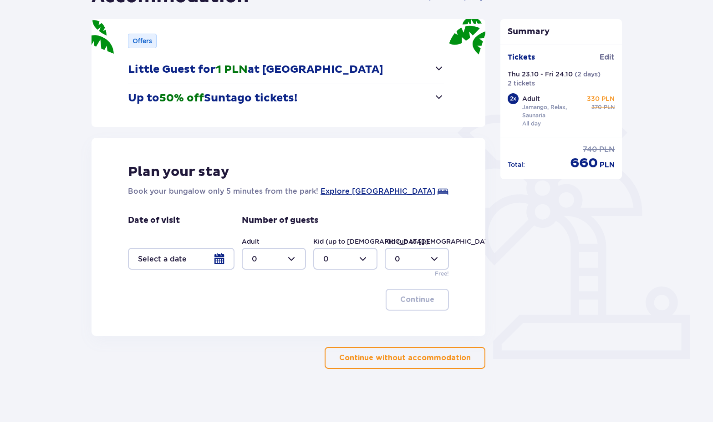
scroll to position [112, 0]
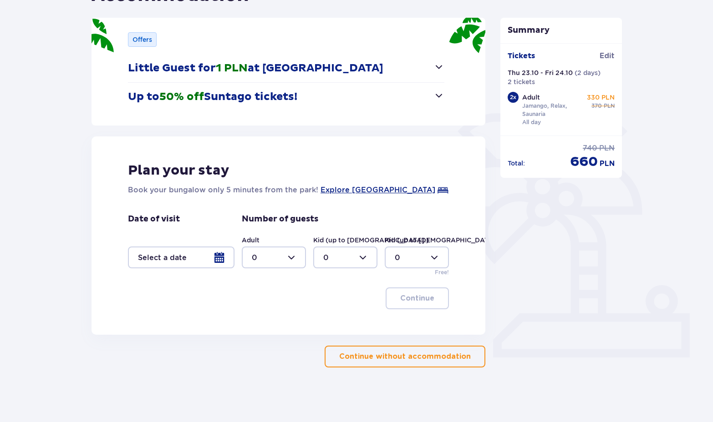
click at [224, 261] on div at bounding box center [181, 258] width 107 height 22
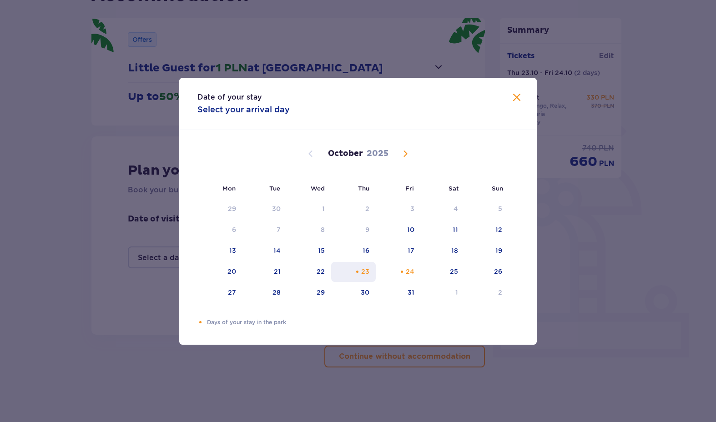
click at [371, 271] on div "23" at bounding box center [353, 272] width 45 height 20
click at [411, 270] on div "24" at bounding box center [410, 271] width 9 height 9
type input "[DATE] - [DATE]"
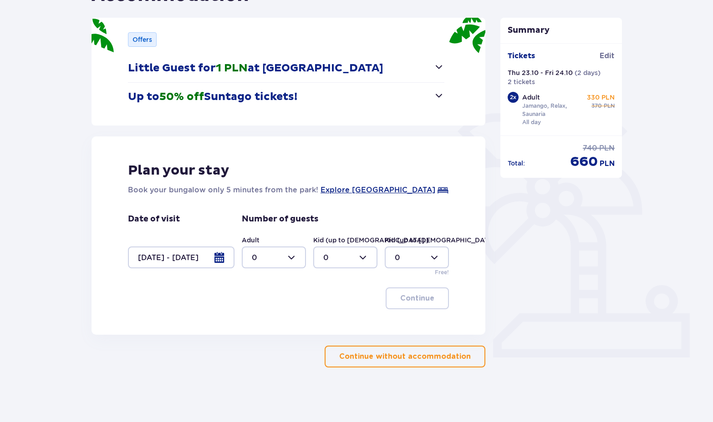
click at [299, 259] on div at bounding box center [274, 258] width 64 height 22
click at [270, 325] on div "2" at bounding box center [274, 324] width 44 height 10
type input "2"
click at [402, 295] on p "Continue" at bounding box center [417, 299] width 34 height 10
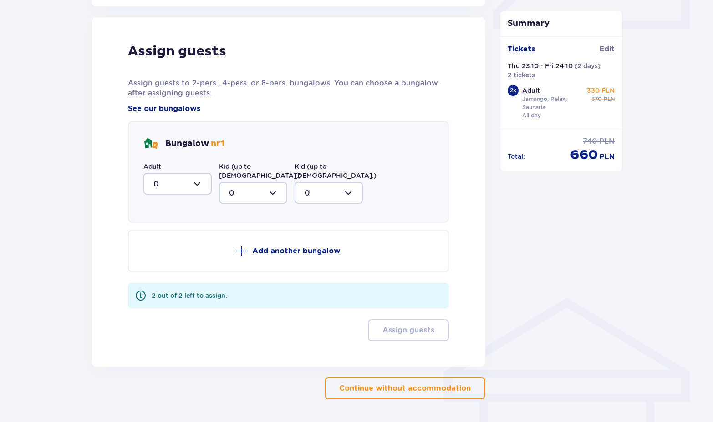
scroll to position [447, 0]
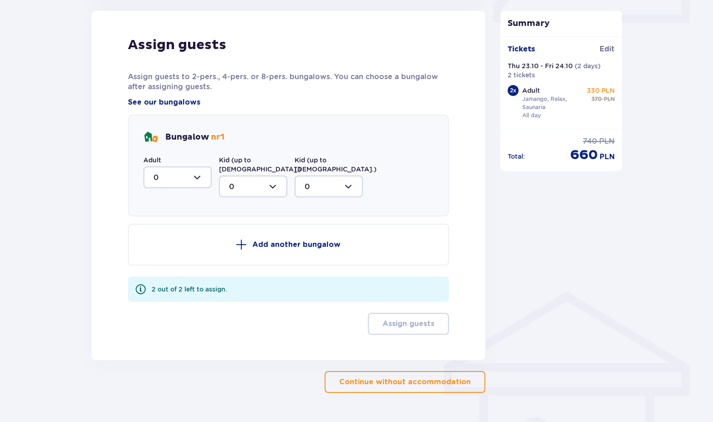
click at [194, 180] on div at bounding box center [177, 178] width 68 height 22
click at [187, 241] on div "2" at bounding box center [177, 244] width 48 height 10
type input "2"
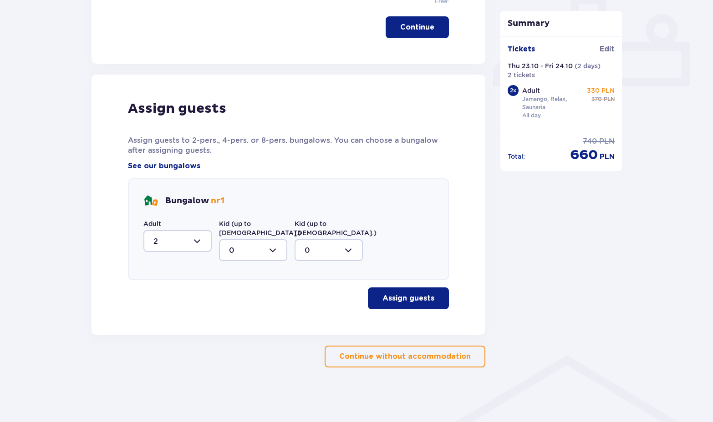
scroll to position [375, 0]
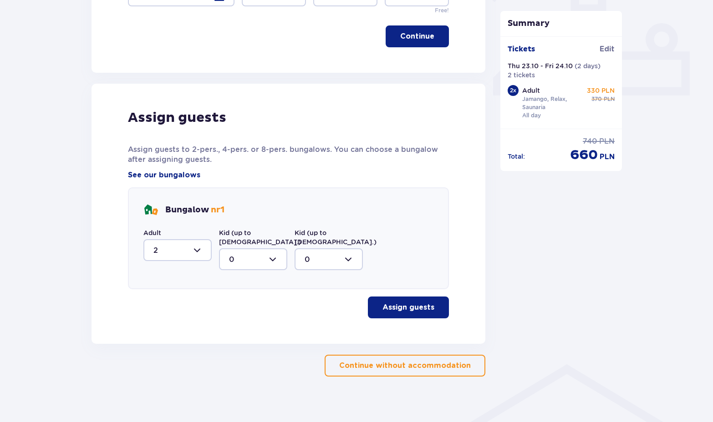
click at [401, 303] on p "Assign guests" at bounding box center [408, 308] width 52 height 10
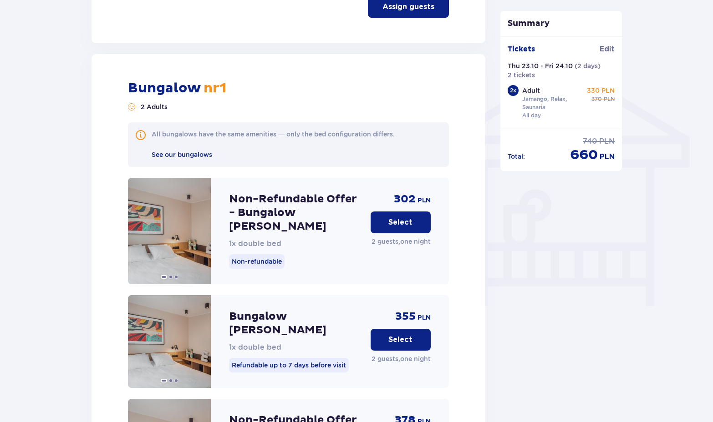
scroll to position [710, 0]
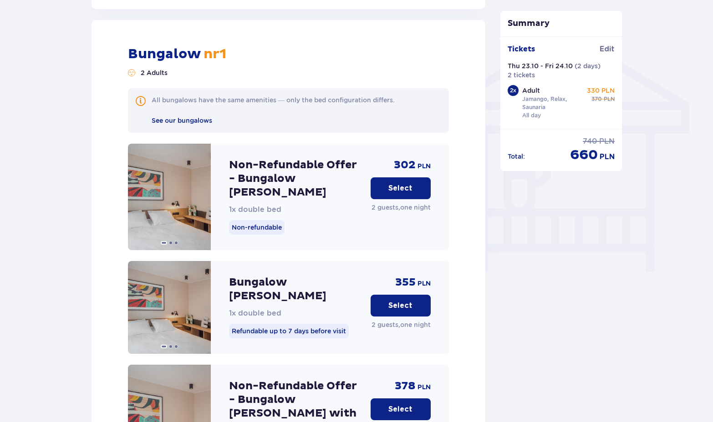
click at [404, 183] on p "Select" at bounding box center [400, 188] width 24 height 10
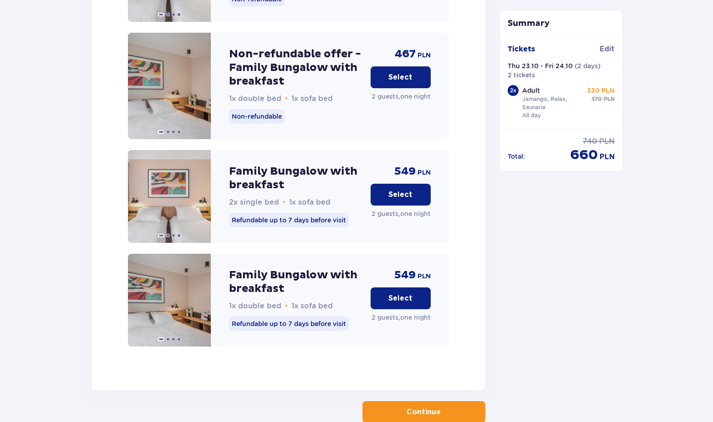
scroll to position [1812, 0]
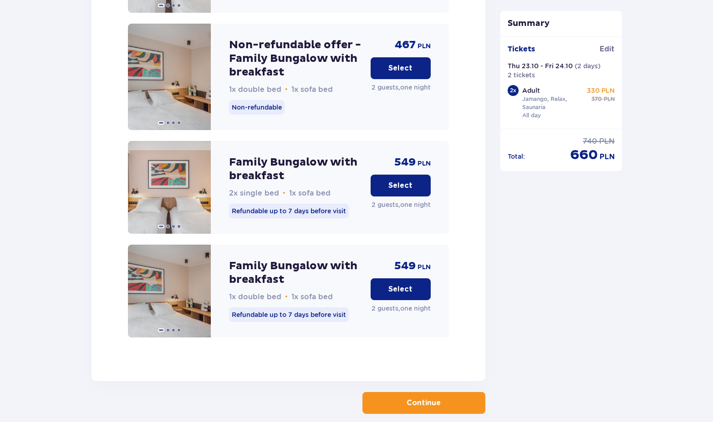
click at [439, 398] on span "button" at bounding box center [442, 403] width 11 height 11
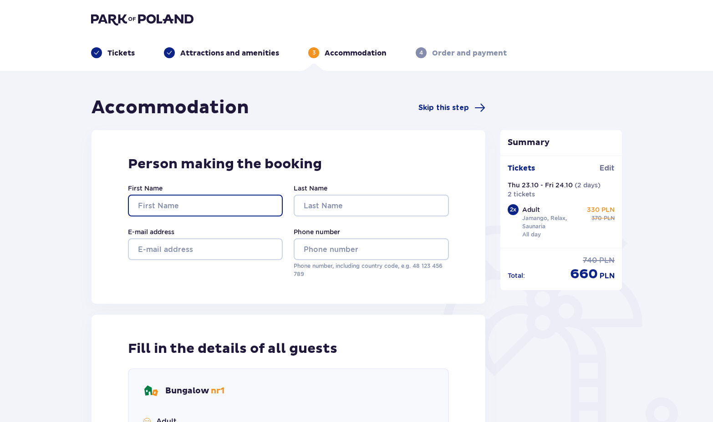
click at [204, 208] on input "First Name" at bounding box center [205, 206] width 155 height 22
type input "Māris"
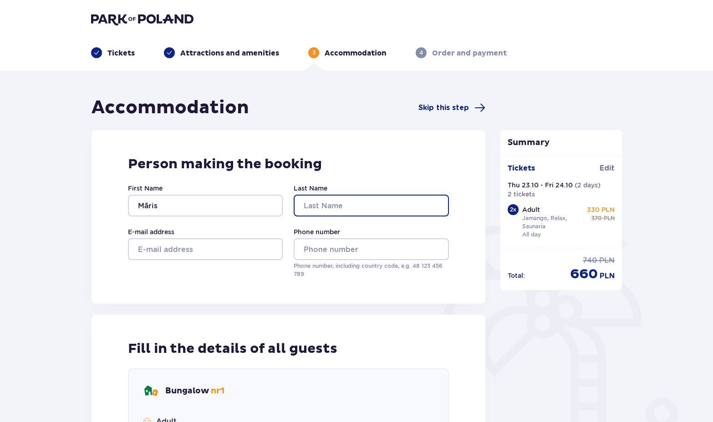
type input "[PERSON_NAME]"
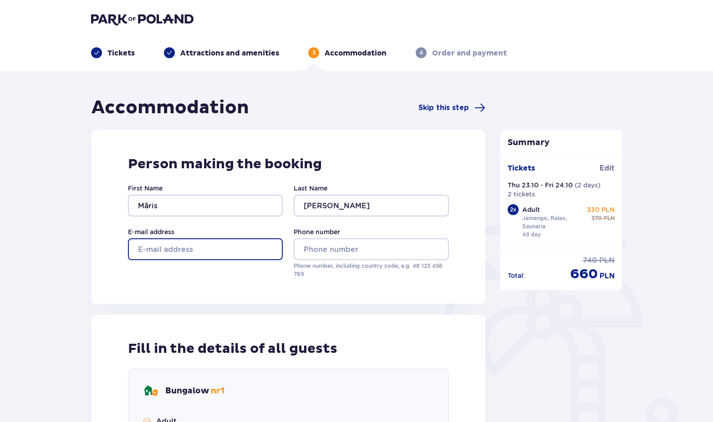
type input "[EMAIL_ADDRESS][DOMAIN_NAME]"
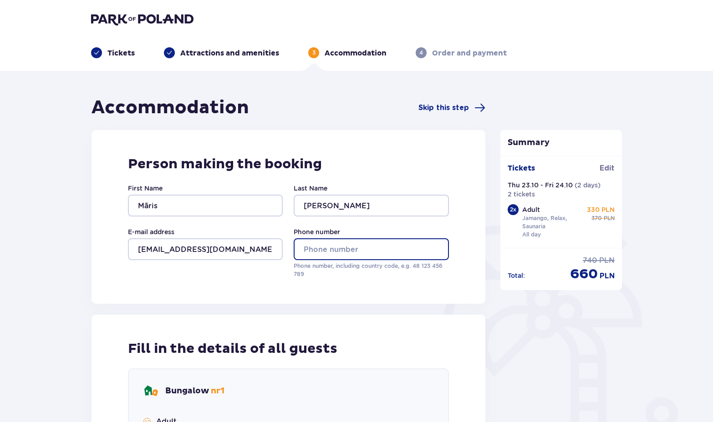
type input "26576892"
type input "Māris"
type input "[PERSON_NAME]"
type input "Māris"
type input "[PERSON_NAME]"
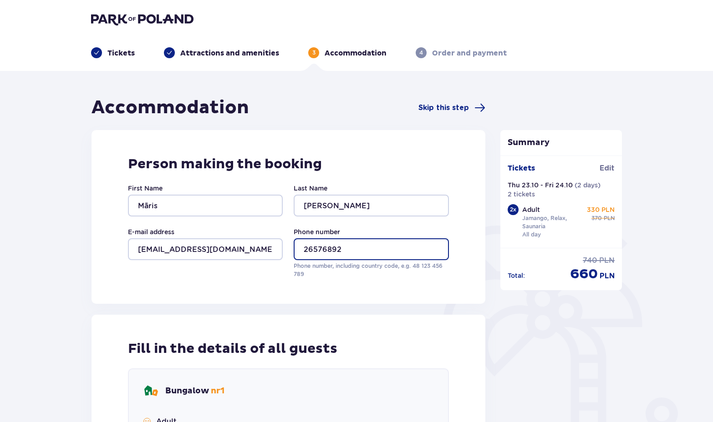
click at [304, 249] on input "26576892" at bounding box center [371, 250] width 155 height 22
type input "0037126576892"
click at [442, 286] on div "Person making the booking First Name [PERSON_NAME] Last Name [PERSON_NAME] addr…" at bounding box center [288, 217] width 394 height 174
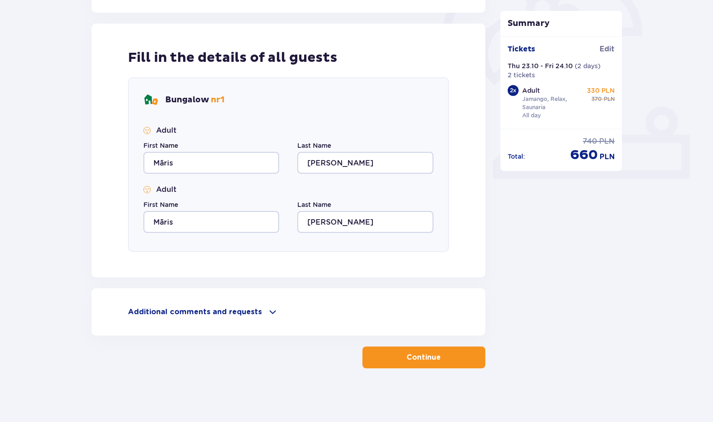
scroll to position [292, 0]
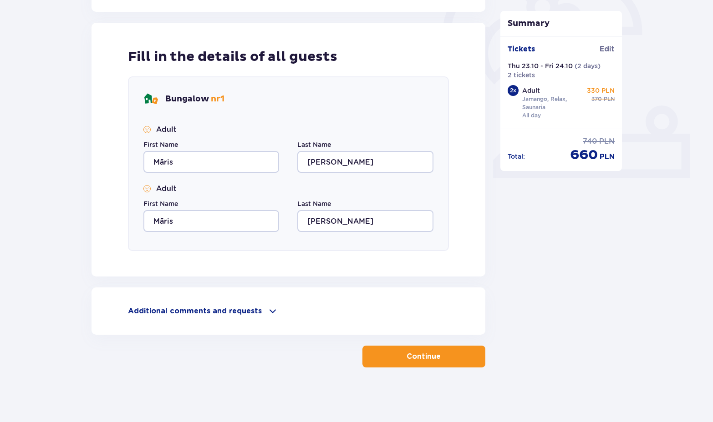
click at [446, 363] on button "Continue" at bounding box center [423, 357] width 123 height 22
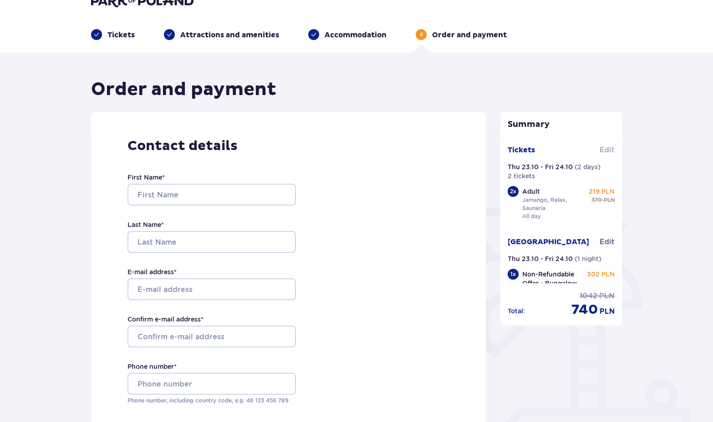
click at [604, 150] on span "Edit" at bounding box center [606, 150] width 15 height 10
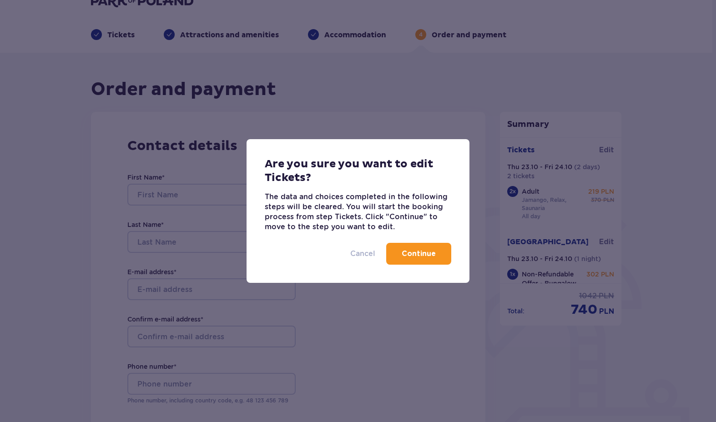
click at [363, 252] on p "Cancel" at bounding box center [362, 254] width 25 height 10
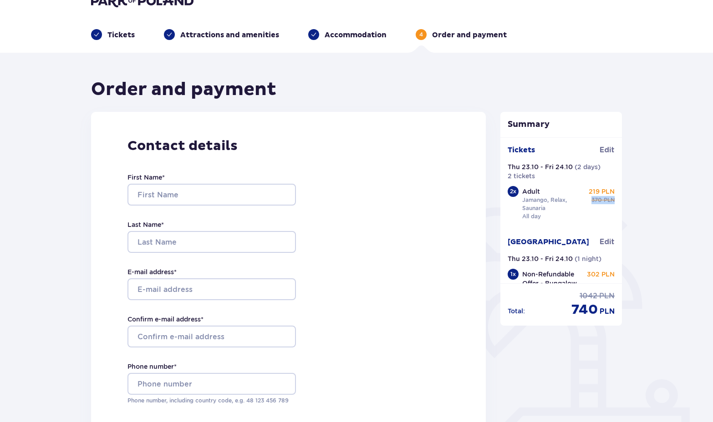
drag, startPoint x: 621, startPoint y: 189, endPoint x: 626, endPoint y: 200, distance: 11.4
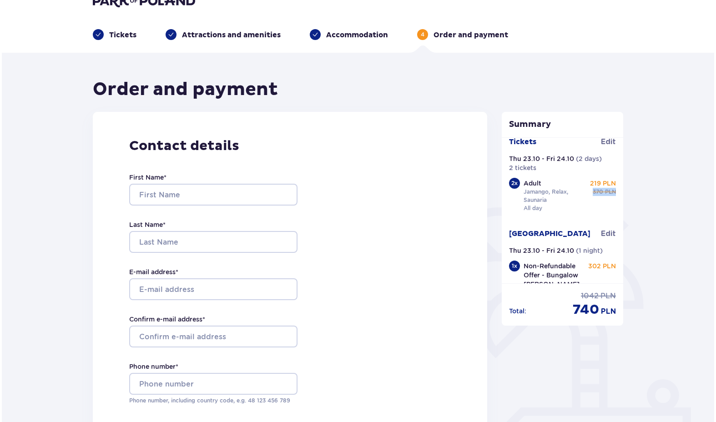
scroll to position [7, 0]
click at [604, 143] on span "Edit" at bounding box center [606, 143] width 15 height 10
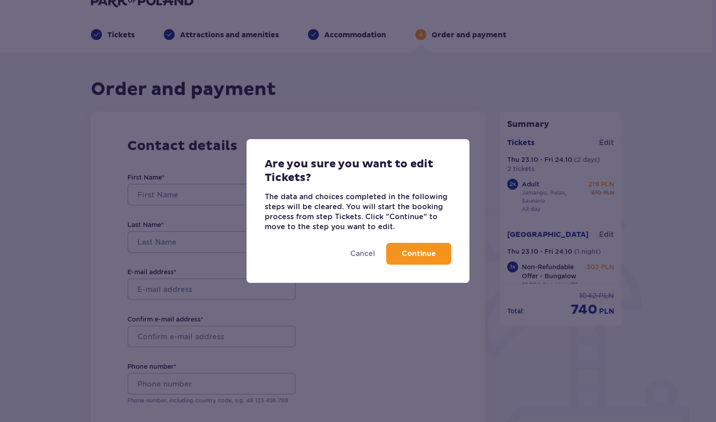
click at [413, 254] on p "Continue" at bounding box center [419, 254] width 34 height 10
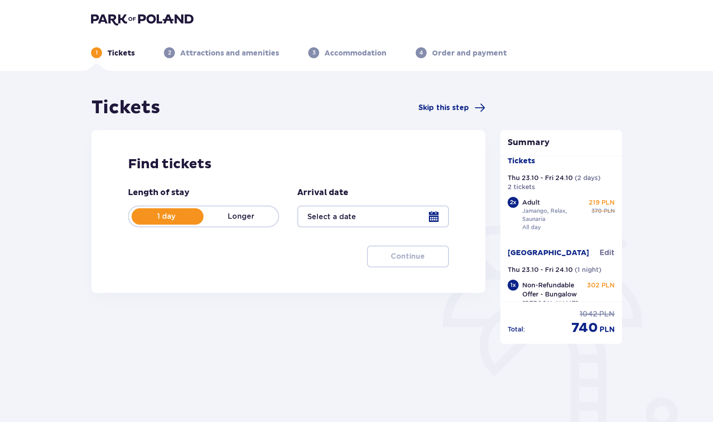
type input "[DATE] - [DATE]"
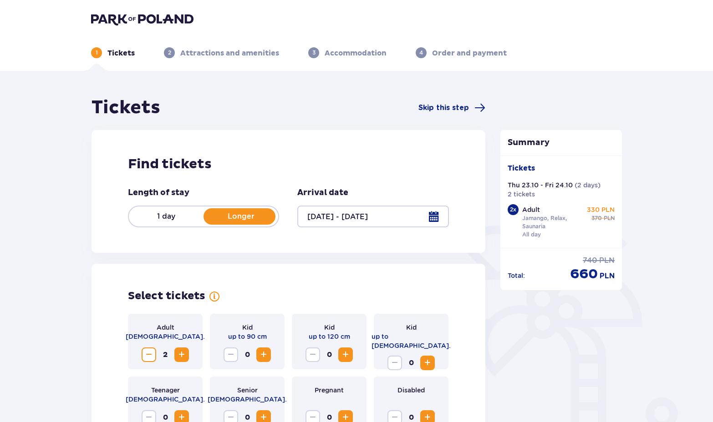
click at [172, 218] on p "1 day" at bounding box center [166, 217] width 75 height 10
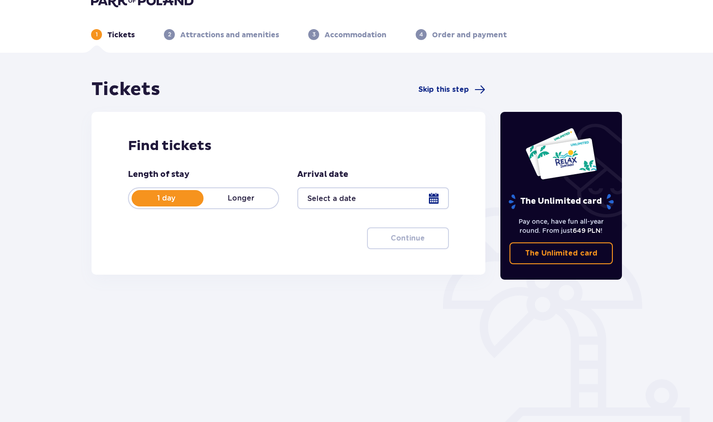
scroll to position [36, 0]
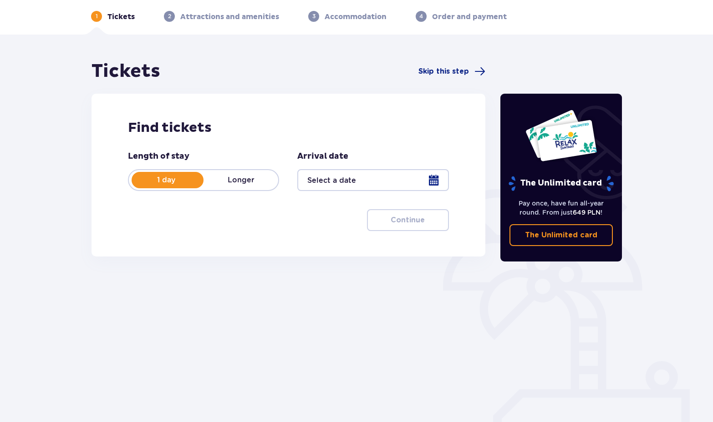
click at [345, 175] on div at bounding box center [372, 180] width 151 height 22
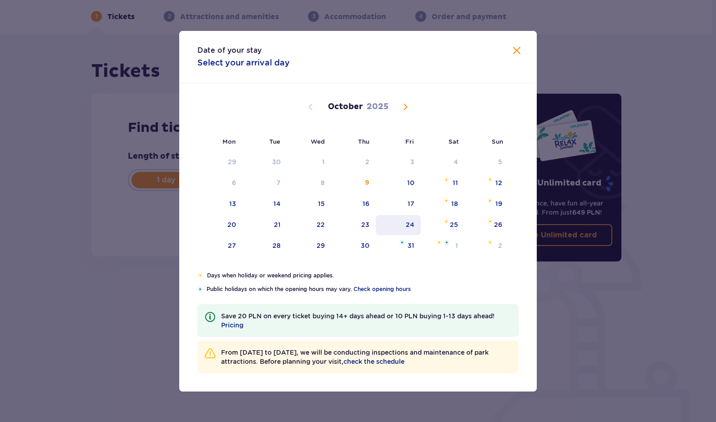
click at [410, 224] on div "24" at bounding box center [410, 224] width 9 height 9
type input "[DATE]"
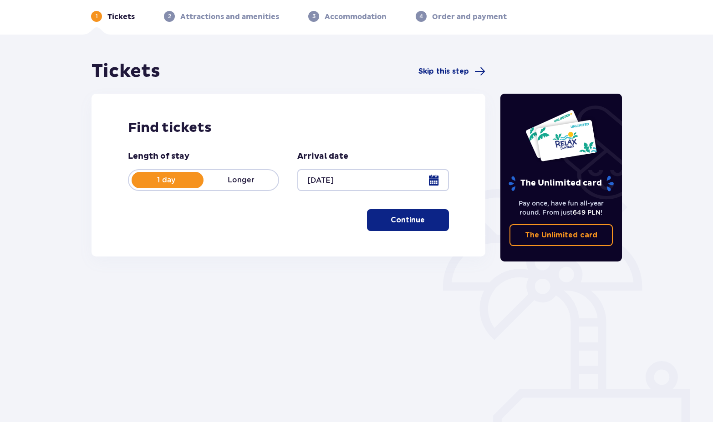
click at [399, 221] on p "Continue" at bounding box center [408, 220] width 34 height 10
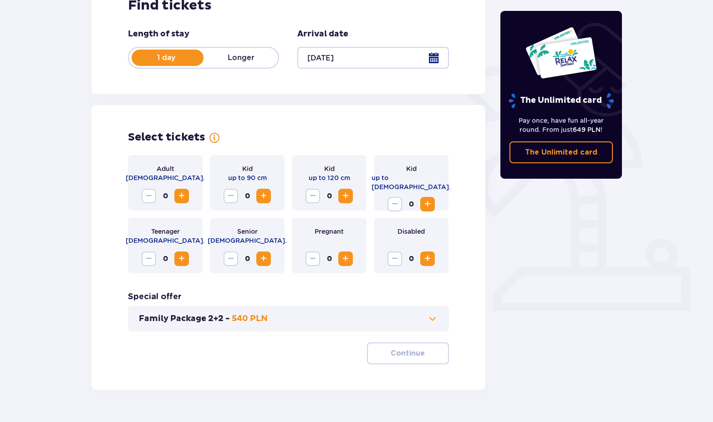
scroll to position [181, 0]
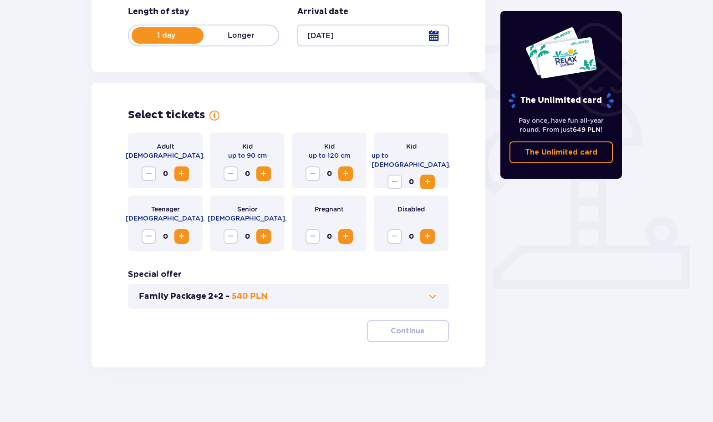
click at [180, 176] on span "Increase" at bounding box center [181, 173] width 11 height 11
click at [403, 332] on p "Continue" at bounding box center [408, 331] width 34 height 10
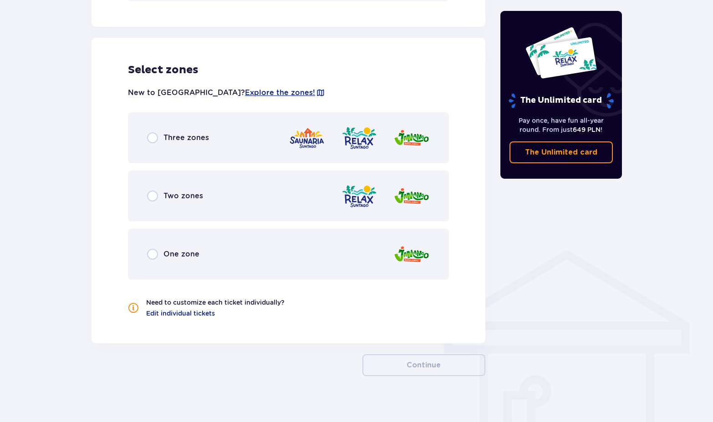
scroll to position [498, 0]
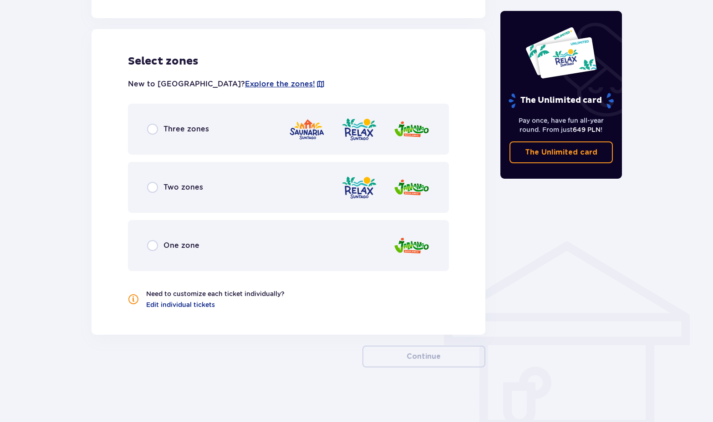
click at [217, 136] on div "Three zones" at bounding box center [288, 129] width 321 height 51
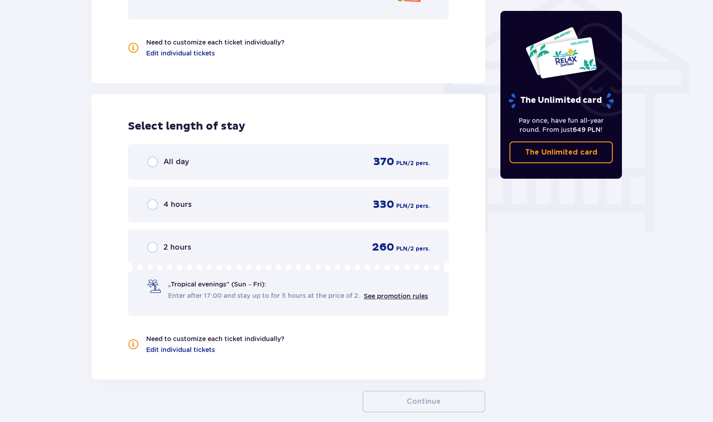
scroll to position [795, 0]
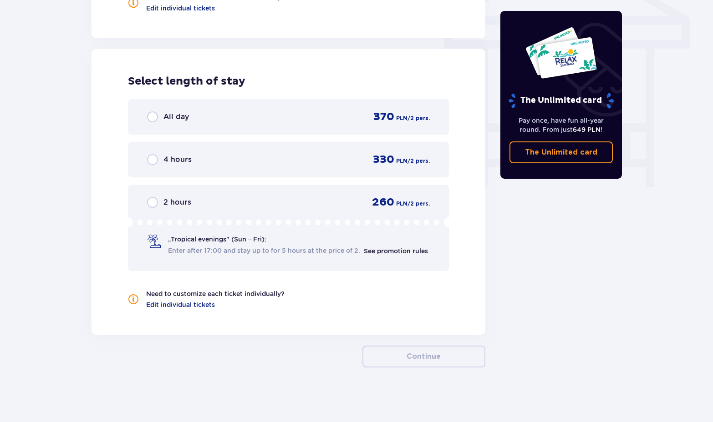
click at [248, 117] on div "All day 370 PLN / 2 pers." at bounding box center [288, 117] width 283 height 14
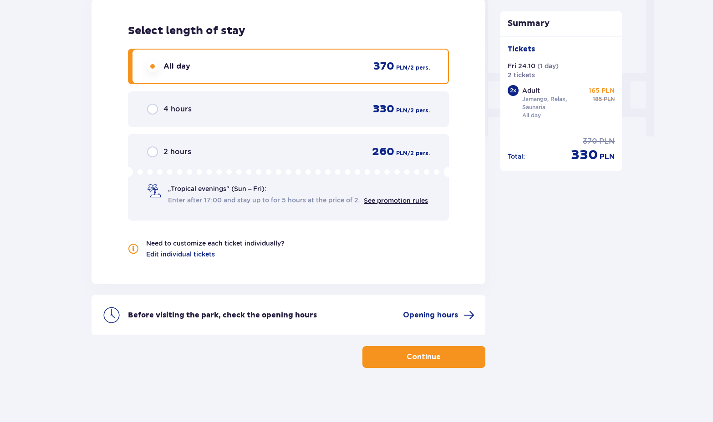
scroll to position [846, 0]
click at [447, 351] on span "button" at bounding box center [442, 356] width 11 height 11
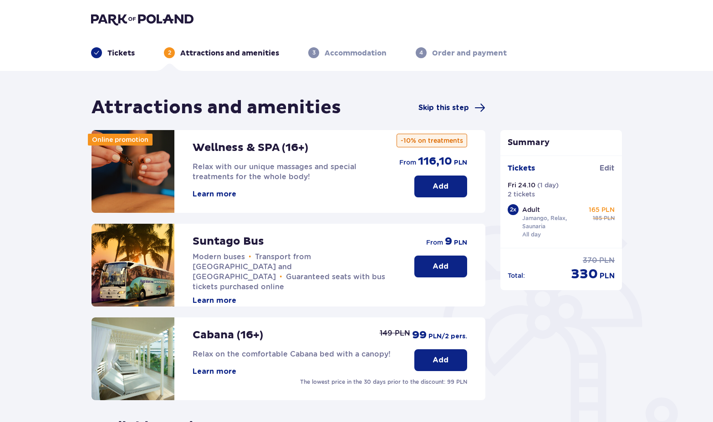
click at [442, 103] on span "Skip this step" at bounding box center [443, 108] width 51 height 10
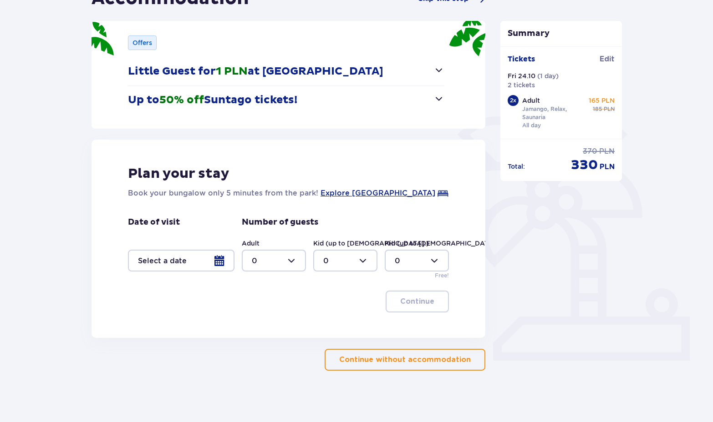
scroll to position [112, 0]
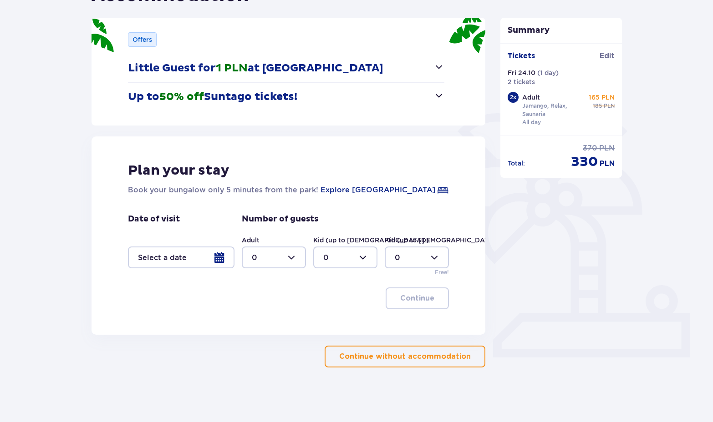
click at [220, 254] on div at bounding box center [181, 258] width 107 height 22
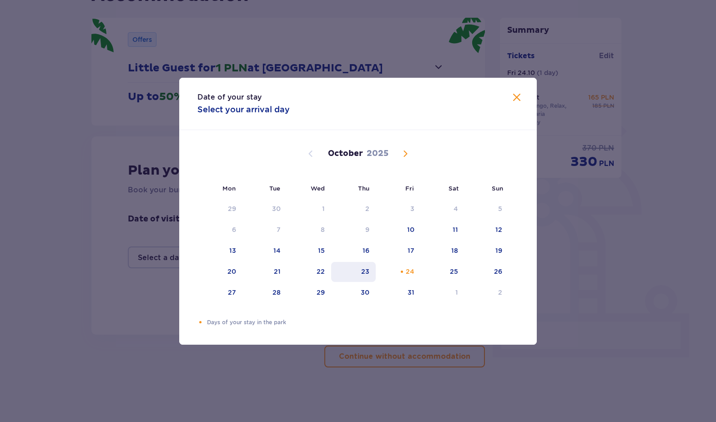
click at [368, 273] on div "23" at bounding box center [365, 271] width 8 height 9
click at [414, 275] on div "24" at bounding box center [410, 271] width 9 height 9
type input "[DATE] - [DATE]"
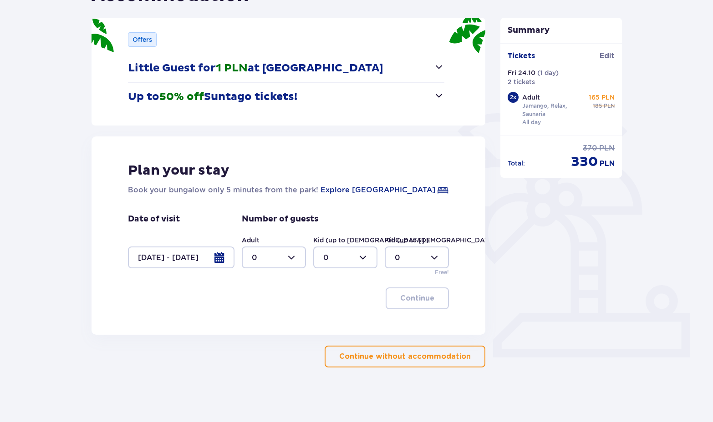
click at [290, 252] on div at bounding box center [274, 258] width 64 height 22
click at [275, 320] on div "2" at bounding box center [274, 324] width 44 height 10
type input "2"
click at [415, 302] on p "Continue" at bounding box center [417, 299] width 34 height 10
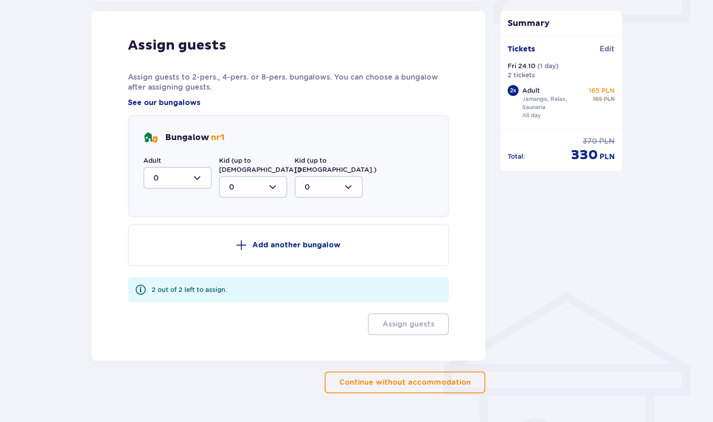
scroll to position [447, 0]
click at [194, 173] on div at bounding box center [177, 178] width 68 height 22
click at [185, 241] on div "2" at bounding box center [177, 244] width 48 height 10
type input "2"
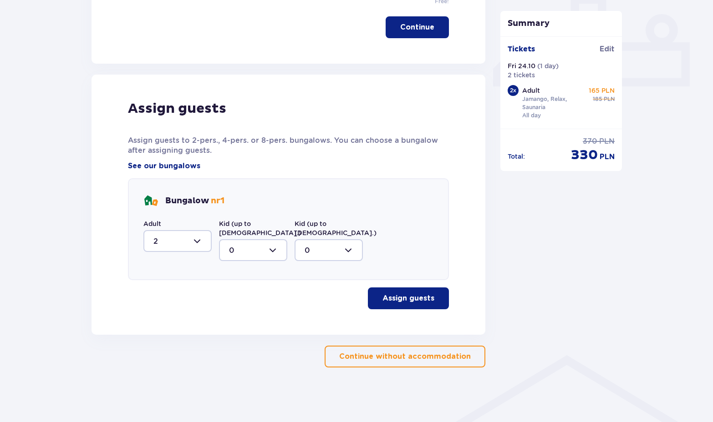
scroll to position [375, 0]
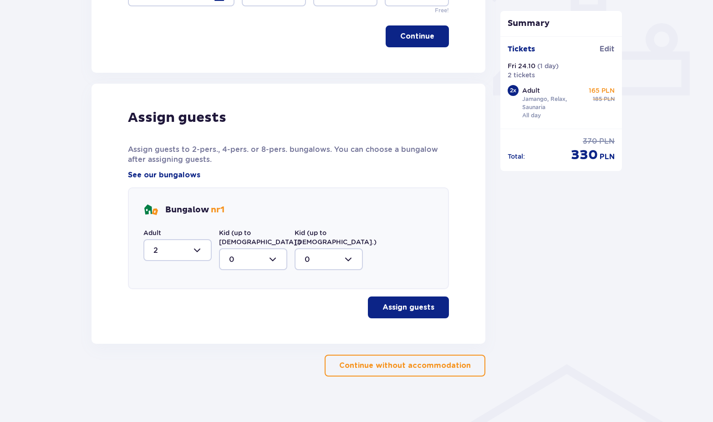
click at [412, 303] on p "Assign guests" at bounding box center [408, 308] width 52 height 10
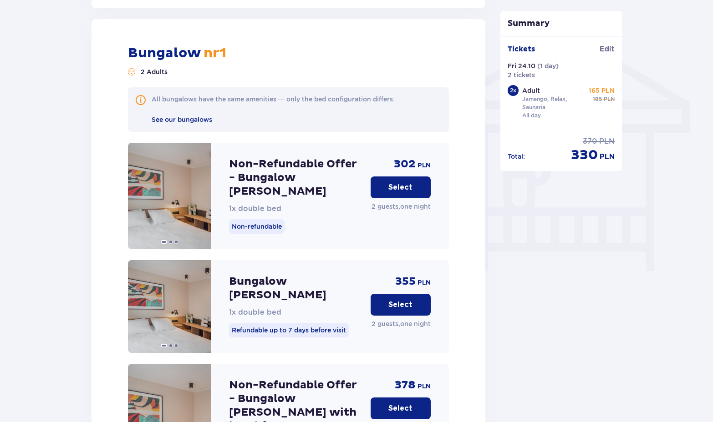
scroll to position [692, 0]
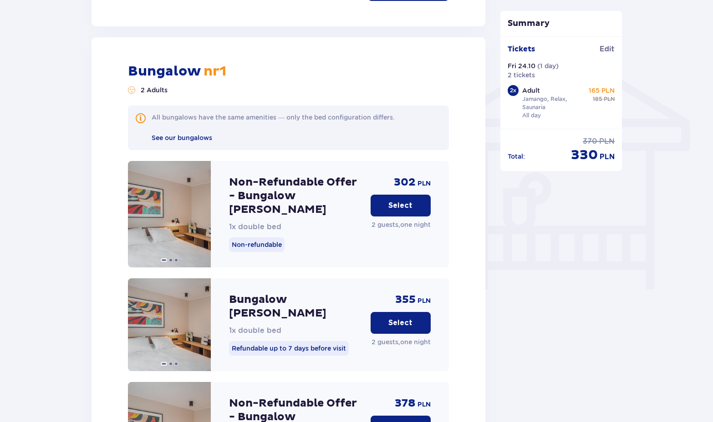
click at [405, 201] on p "Select" at bounding box center [400, 206] width 24 height 10
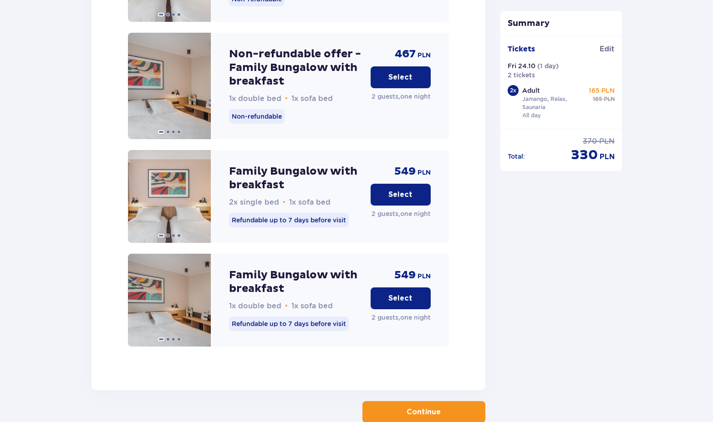
scroll to position [1812, 0]
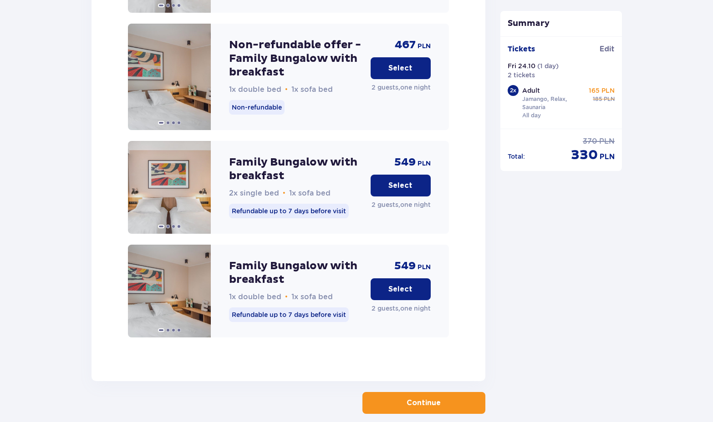
click at [433, 392] on button "Continue" at bounding box center [423, 403] width 123 height 22
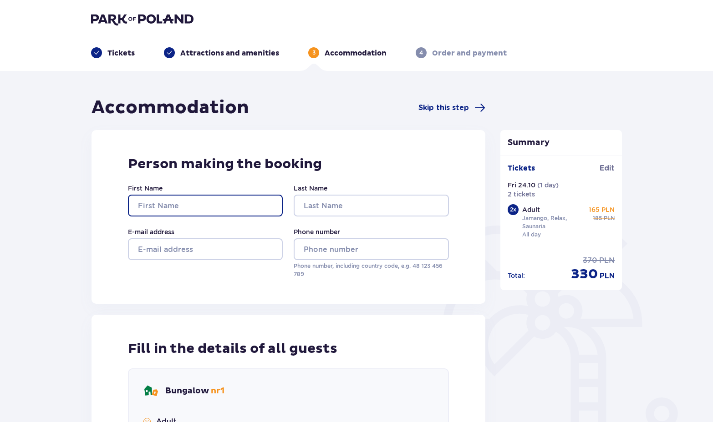
click at [233, 205] on input "First Name" at bounding box center [205, 206] width 155 height 22
type input "Māris"
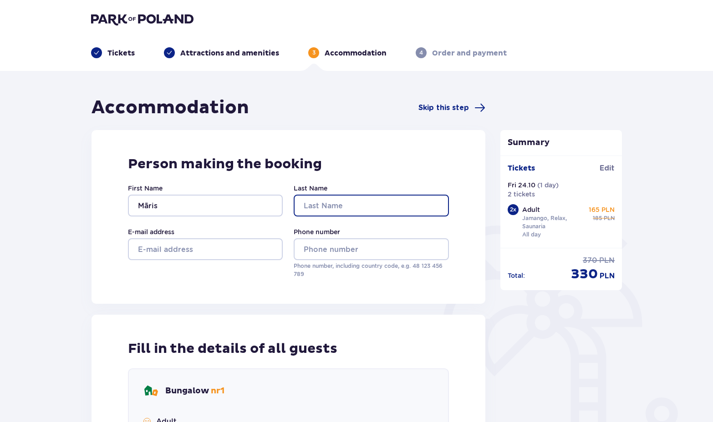
type input "[PERSON_NAME]"
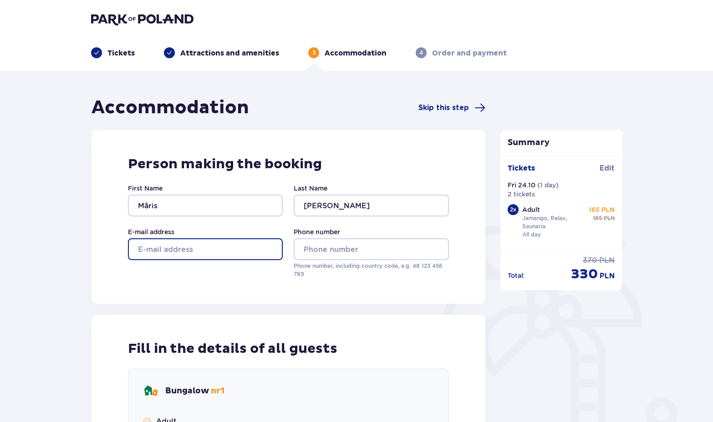
type input "[EMAIL_ADDRESS][DOMAIN_NAME]"
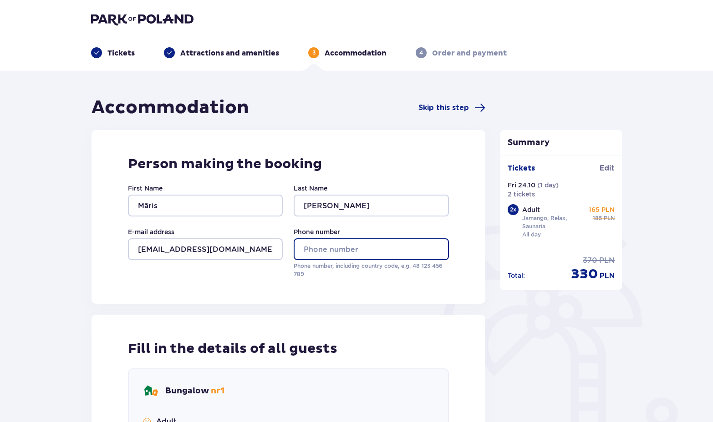
type input "26576892"
type input "Māris"
type input "[PERSON_NAME]"
type input "Māris"
type input "[PERSON_NAME]"
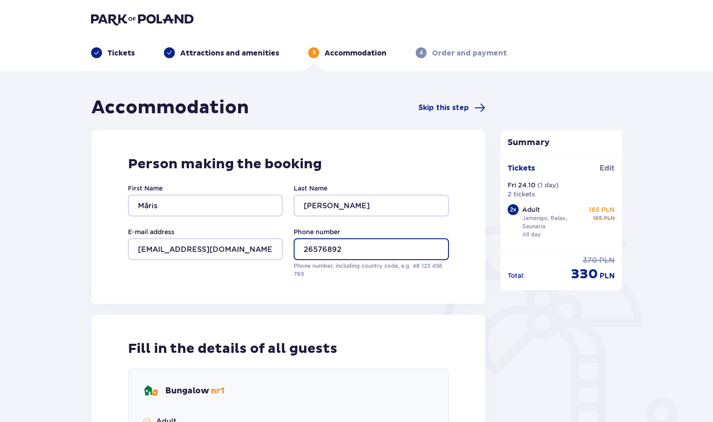
click at [303, 250] on input "26576892" at bounding box center [371, 250] width 155 height 22
type input "0037126576892"
click at [470, 289] on div "Person making the booking First Name [PERSON_NAME] Last Name [PERSON_NAME] addr…" at bounding box center [288, 217] width 394 height 174
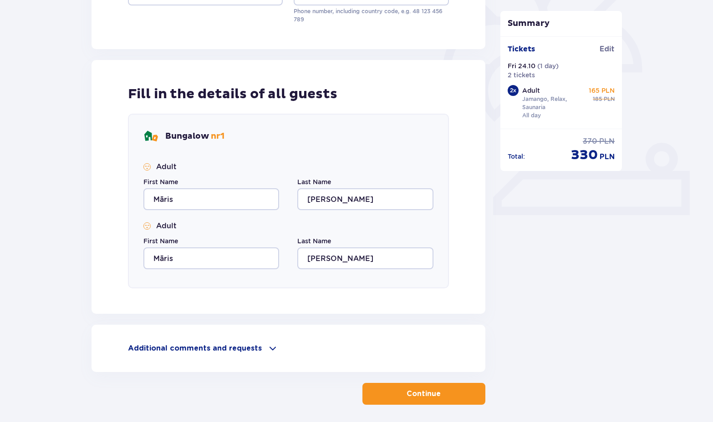
scroll to position [273, 0]
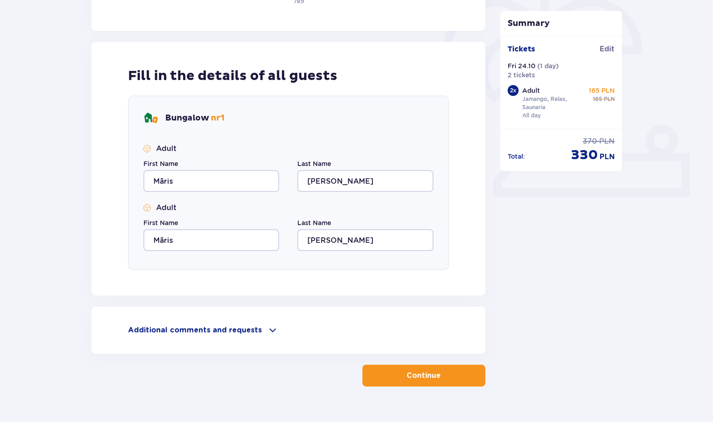
click at [428, 379] on p "Continue" at bounding box center [423, 376] width 34 height 10
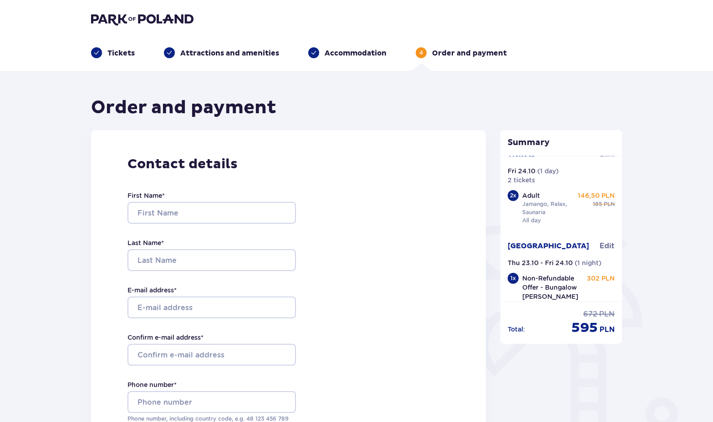
scroll to position [12, 0]
